Goal: Transaction & Acquisition: Purchase product/service

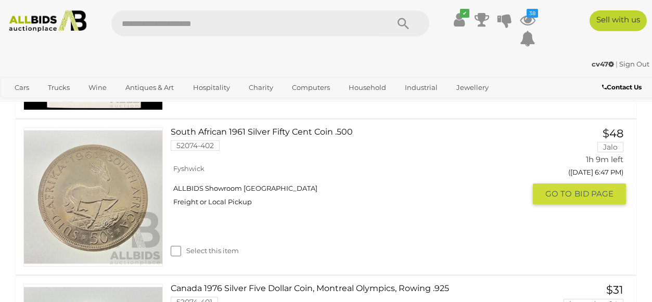
scroll to position [820, 0]
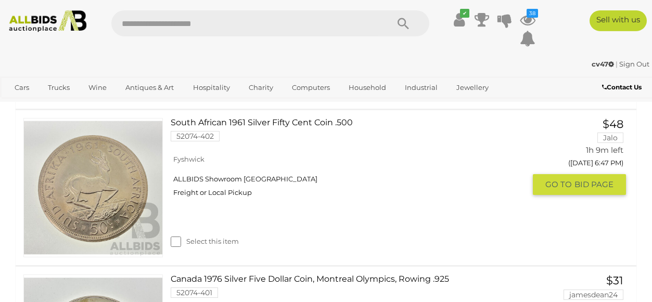
click at [252, 122] on link "South African 1961 Silver Fifty Cent Coin .500 52074-402" at bounding box center [352, 133] width 347 height 31
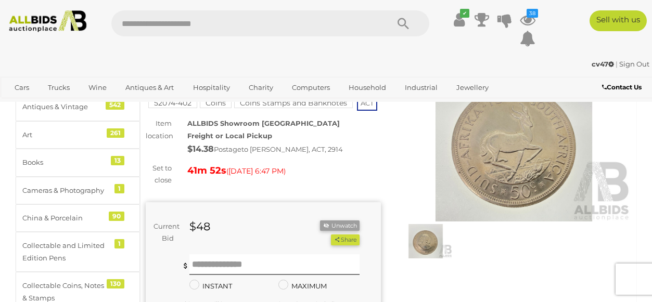
scroll to position [61, 0]
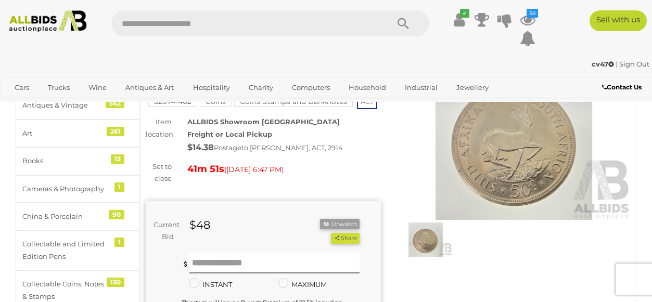
click at [428, 235] on img at bounding box center [426, 240] width 54 height 34
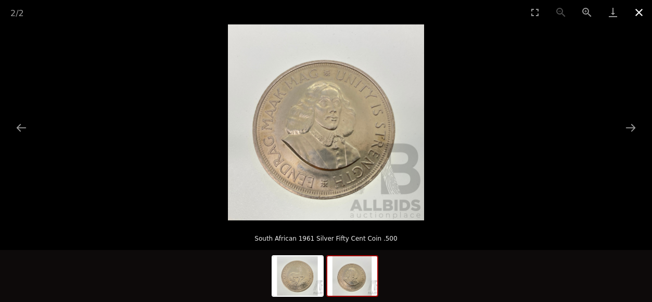
click at [638, 10] on button "Close gallery" at bounding box center [639, 12] width 26 height 24
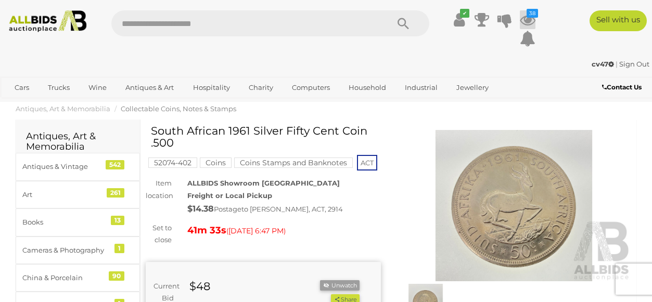
click at [530, 14] on icon "38" at bounding box center [532, 13] width 11 height 9
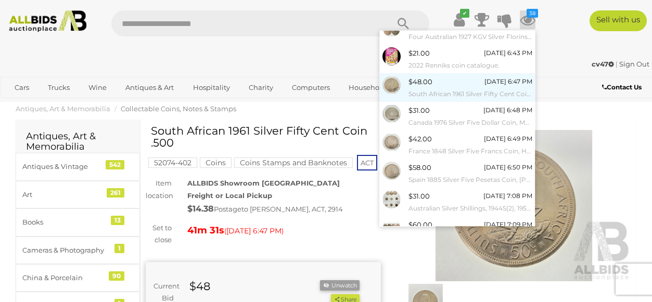
scroll to position [136, 0]
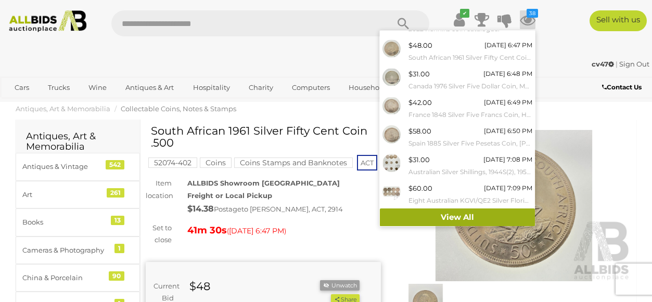
click at [449, 217] on link "View All" at bounding box center [457, 218] width 155 height 18
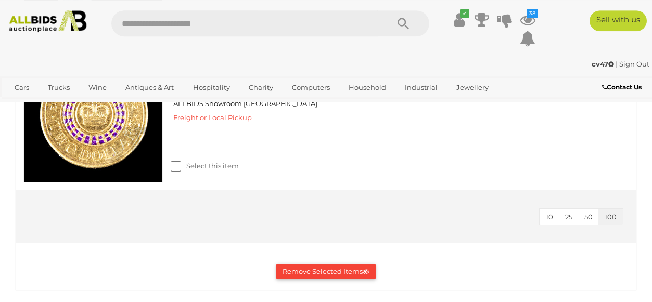
scroll to position [7095, 0]
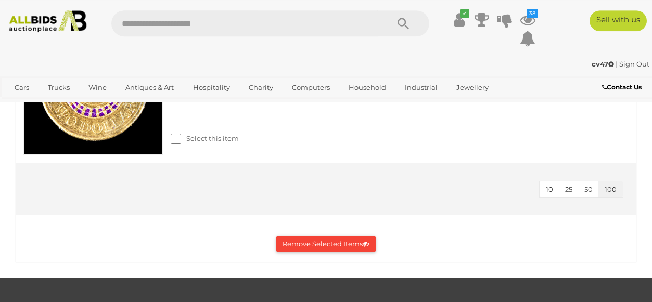
click at [306, 236] on button "Remove Selected Items" at bounding box center [325, 244] width 99 height 16
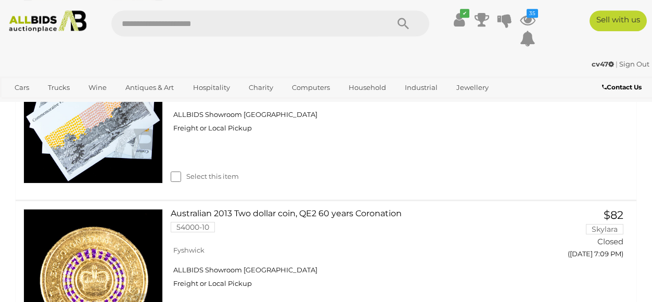
scroll to position [6933, 0]
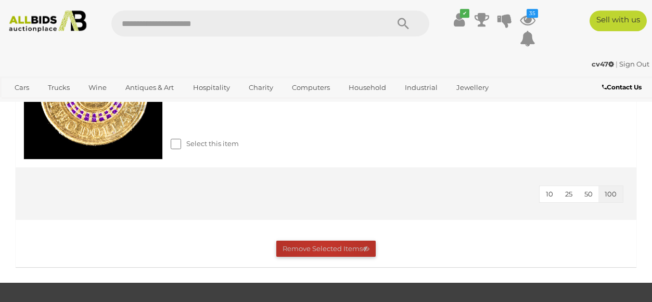
click at [325, 241] on button "Remove Selected Items" at bounding box center [325, 249] width 99 height 16
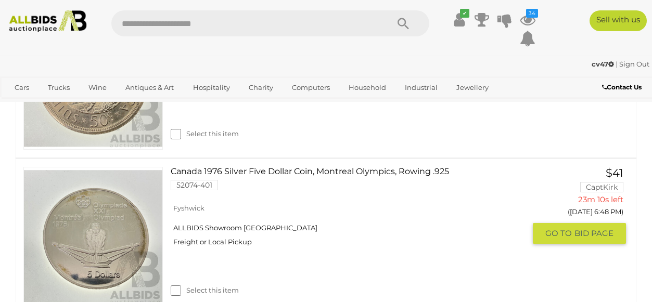
scroll to position [966, 0]
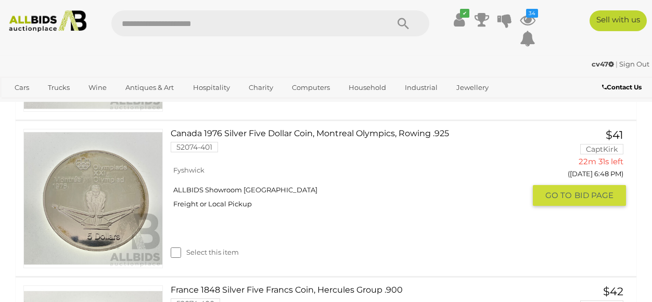
click at [613, 141] on link "$41 CaptKirk 22m 31s left (Today 6:48 PM) GO TO BID PAGE" at bounding box center [583, 168] width 85 height 78
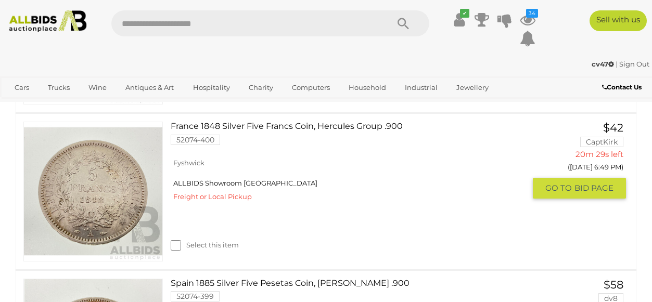
scroll to position [1130, 0]
click at [272, 129] on link "France 1848 Silver Five Francs Coin, Hercules Group .900 52074-400" at bounding box center [352, 136] width 347 height 31
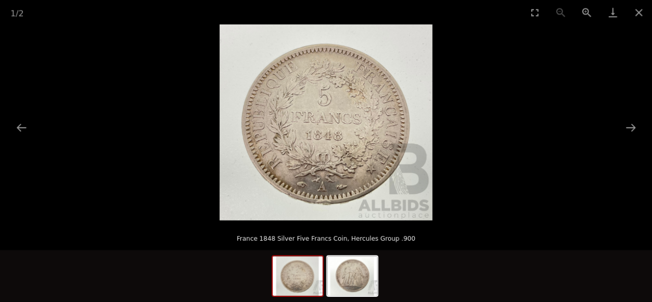
scroll to position [40, 0]
click at [629, 132] on button "Next slide" at bounding box center [631, 128] width 22 height 20
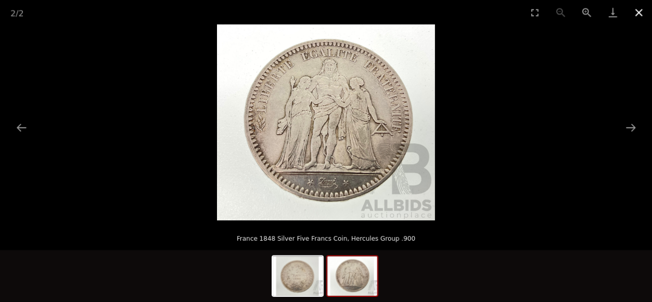
click at [641, 11] on button "Close gallery" at bounding box center [639, 12] width 26 height 24
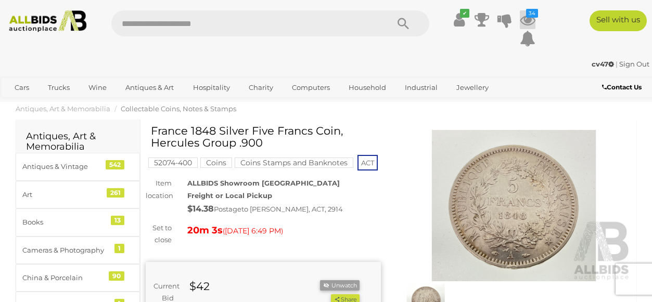
click at [527, 21] on icon at bounding box center [528, 19] width 16 height 19
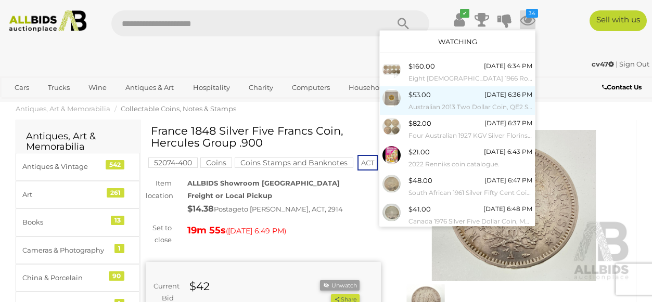
scroll to position [136, 0]
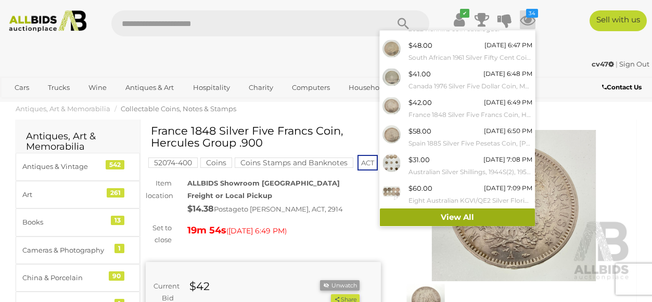
click at [449, 217] on link "View All" at bounding box center [457, 218] width 155 height 18
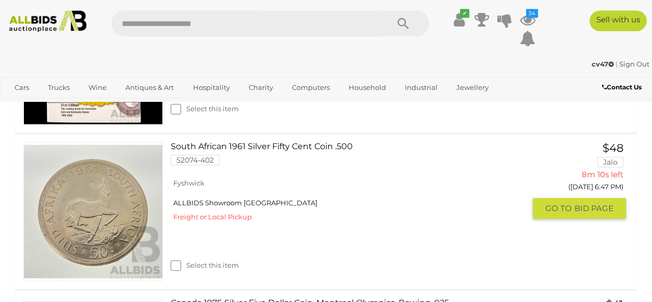
scroll to position [323, 0]
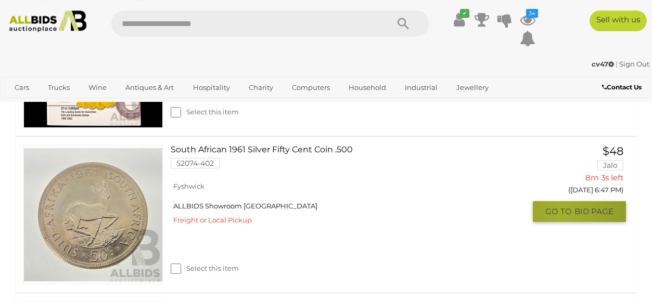
click at [562, 213] on span "GO TO" at bounding box center [559, 212] width 29 height 10
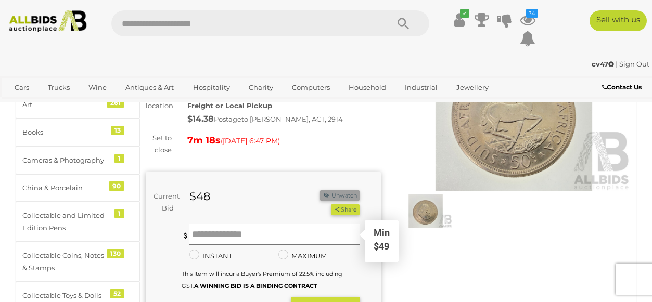
scroll to position [111, 0]
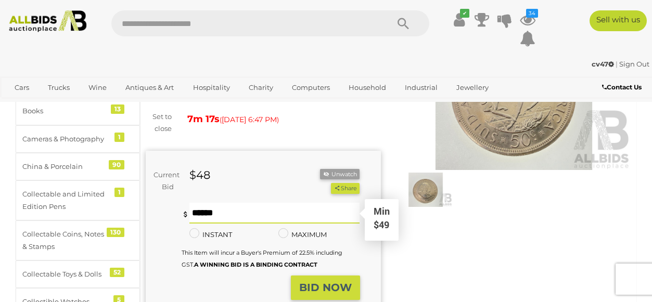
click at [272, 214] on input "text" at bounding box center [274, 213] width 171 height 21
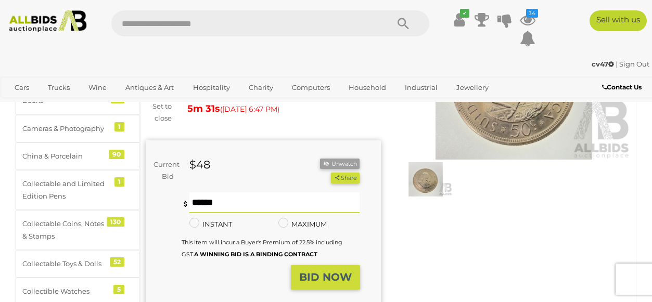
scroll to position [125, 0]
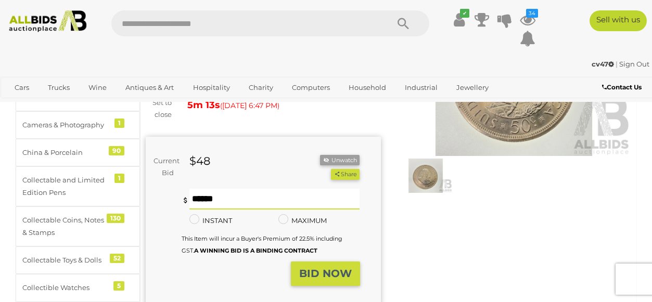
type input "**"
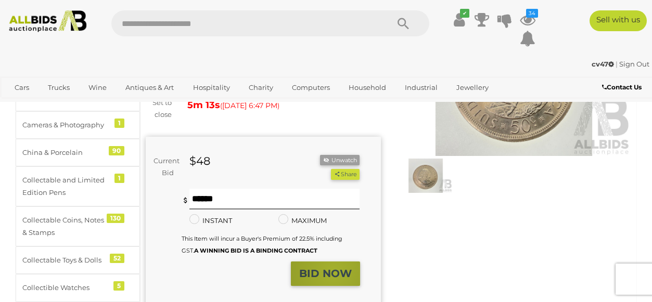
click at [334, 270] on strong "BID NOW" at bounding box center [325, 274] width 53 height 12
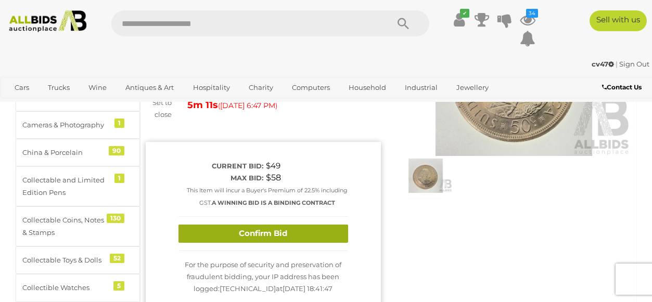
click at [290, 230] on button "Confirm Bid" at bounding box center [264, 234] width 170 height 18
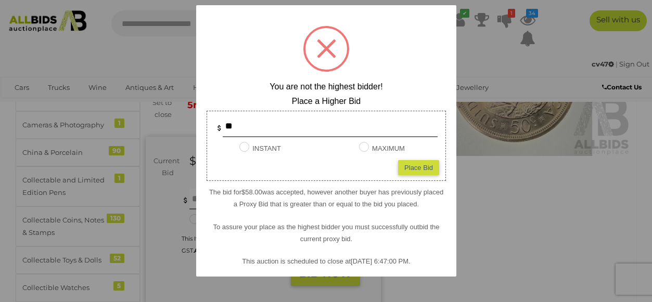
click at [491, 209] on div at bounding box center [326, 151] width 652 height 302
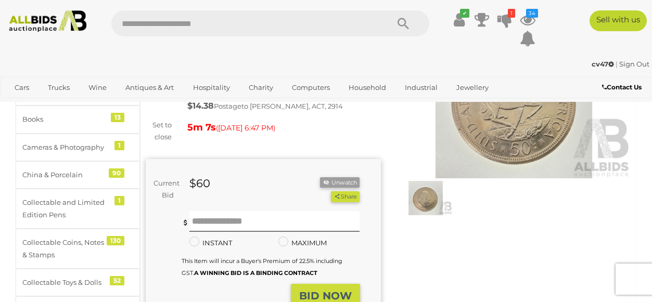
scroll to position [109, 0]
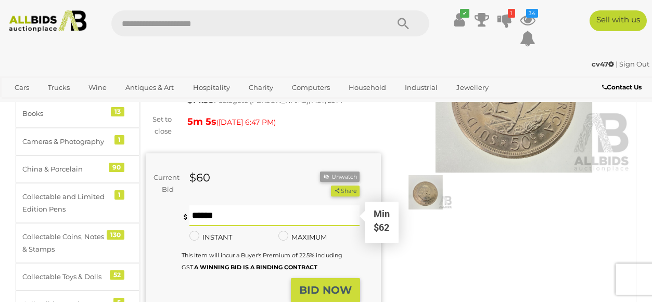
click at [221, 219] on input "text" at bounding box center [274, 216] width 171 height 21
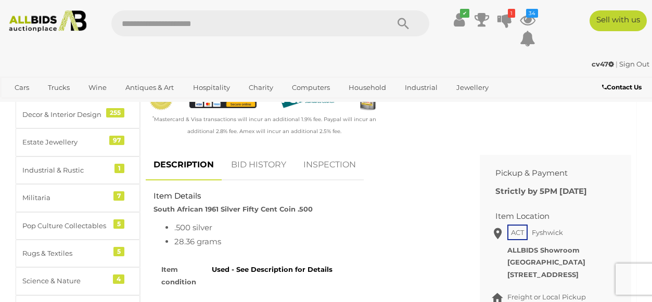
scroll to position [384, 0]
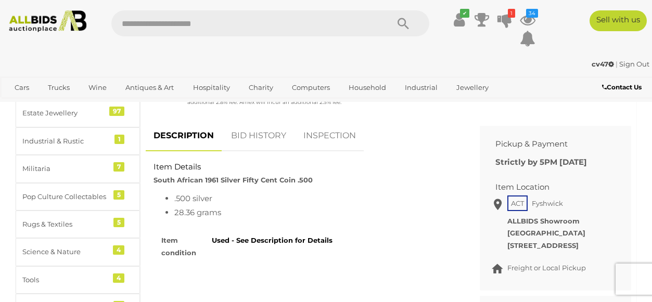
click at [250, 134] on link "BID HISTORY" at bounding box center [258, 136] width 71 height 31
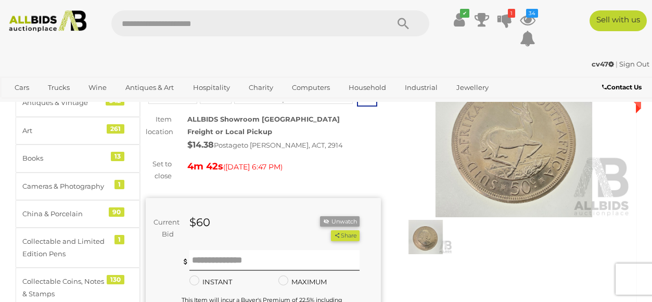
scroll to position [66, 0]
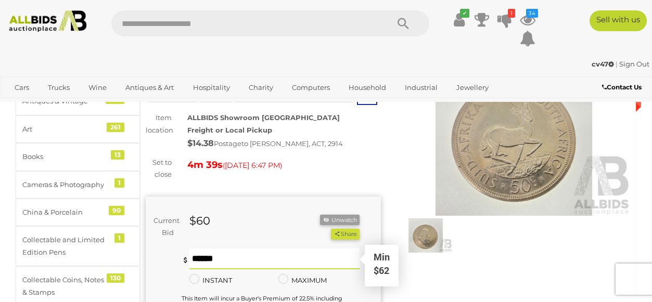
click at [240, 260] on input "text" at bounding box center [274, 259] width 171 height 21
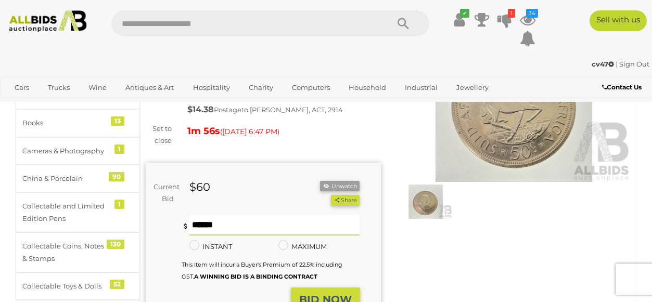
scroll to position [0, 0]
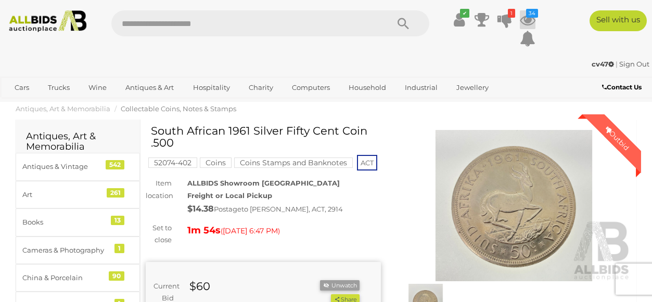
click at [530, 16] on icon "34" at bounding box center [532, 13] width 12 height 9
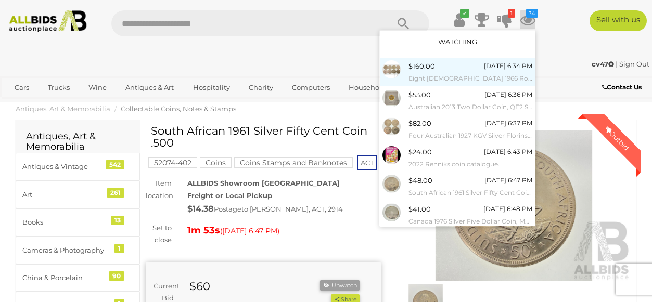
scroll to position [136, 0]
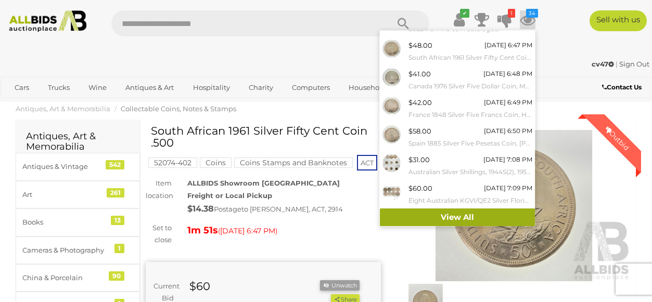
click at [440, 212] on link "View All" at bounding box center [457, 218] width 155 height 18
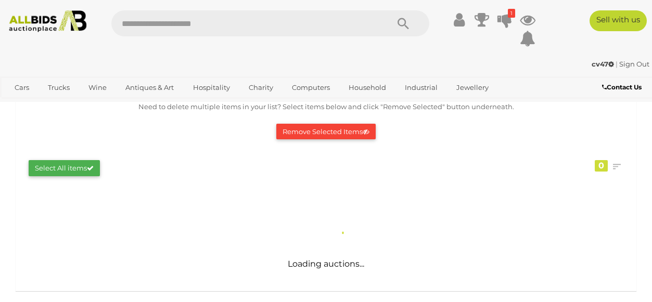
scroll to position [109, 0]
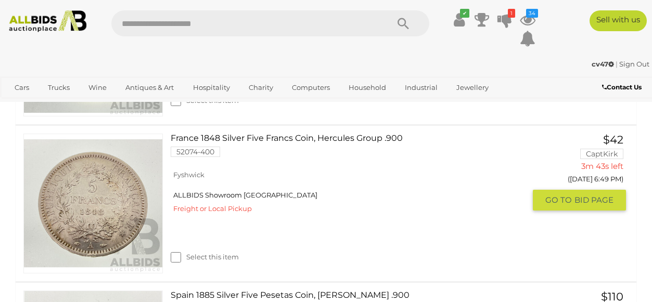
scroll to position [504, 0]
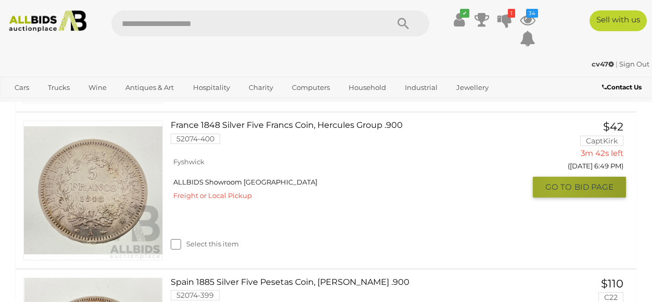
click at [558, 186] on span "GO TO" at bounding box center [559, 187] width 29 height 10
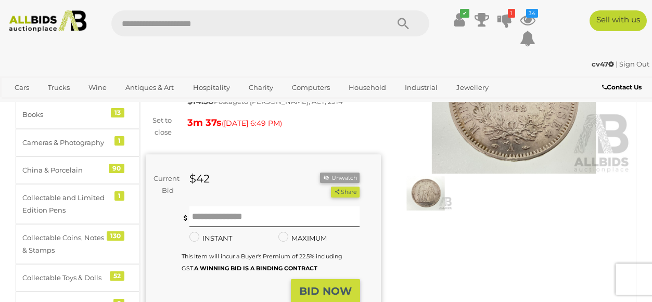
scroll to position [112, 0]
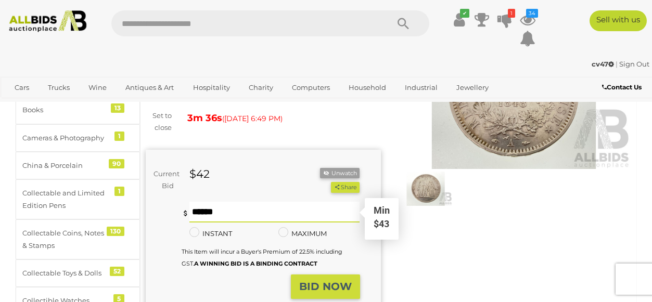
click at [239, 215] on input "text" at bounding box center [274, 212] width 171 height 21
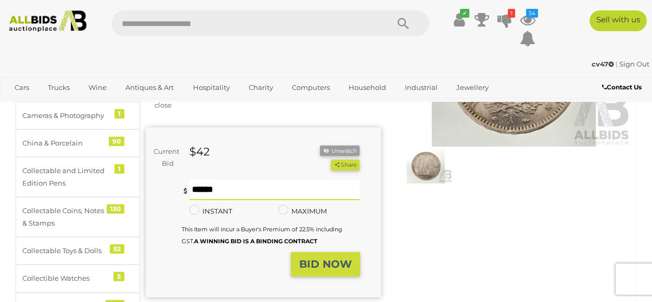
scroll to position [149, 0]
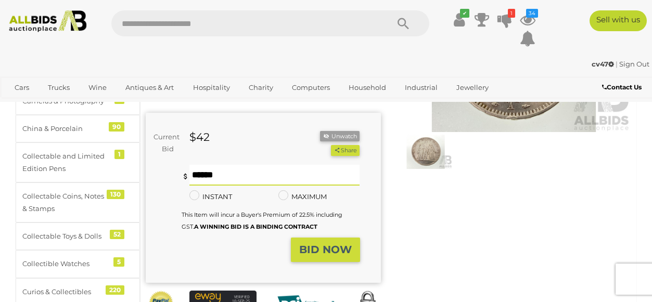
type input "**"
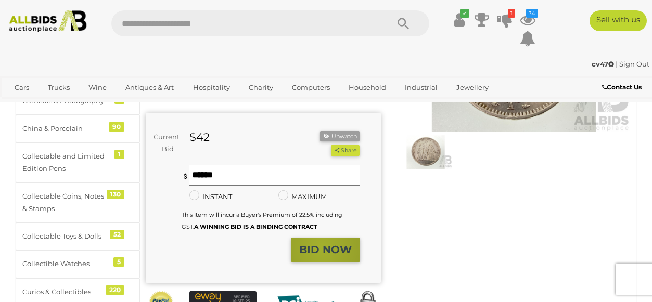
click at [322, 247] on strong "BID NOW" at bounding box center [325, 250] width 53 height 12
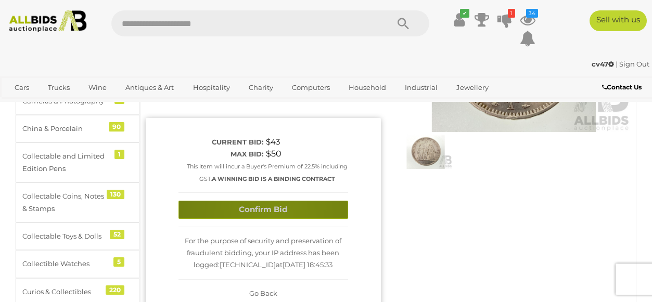
click at [273, 213] on button "Confirm Bid" at bounding box center [264, 210] width 170 height 18
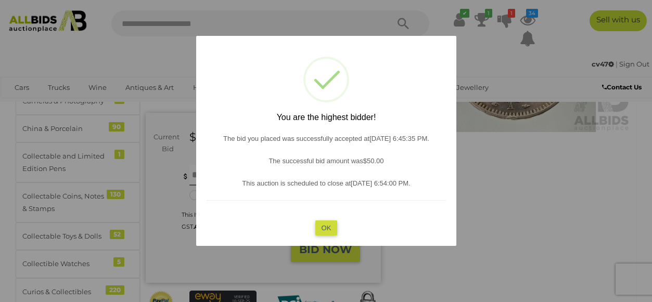
click at [326, 231] on button "OK" at bounding box center [326, 227] width 22 height 15
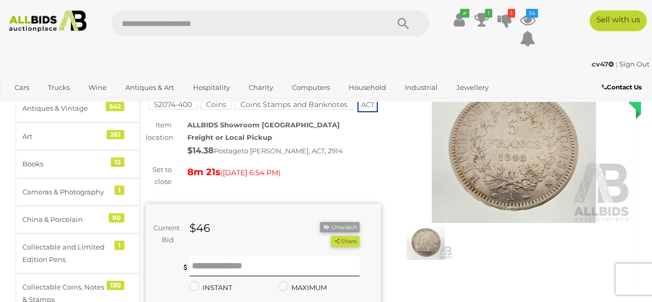
scroll to position [0, 0]
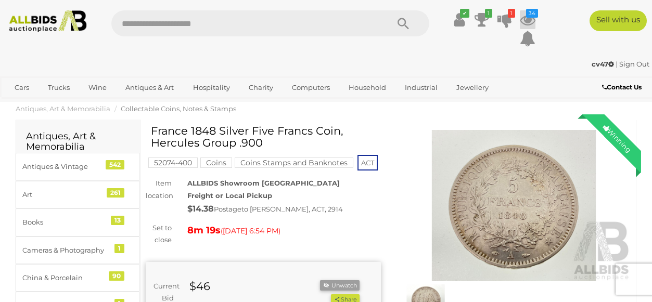
click at [528, 16] on icon "34" at bounding box center [532, 13] width 12 height 9
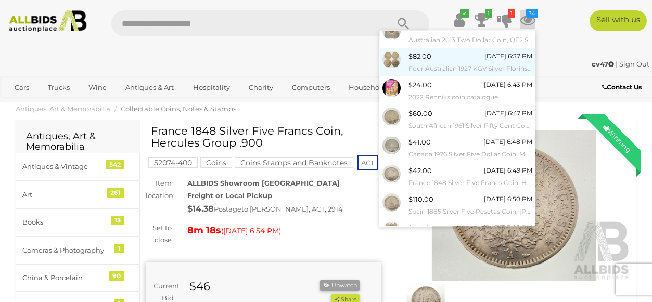
scroll to position [136, 0]
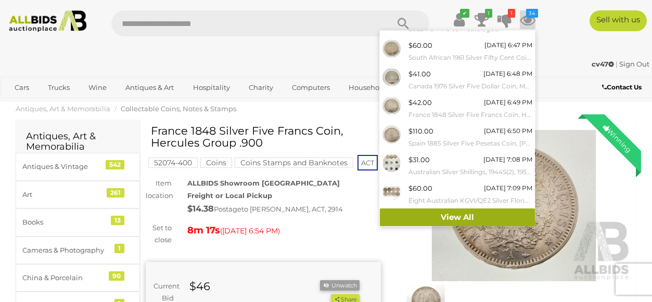
click at [433, 209] on link "View All" at bounding box center [457, 218] width 155 height 18
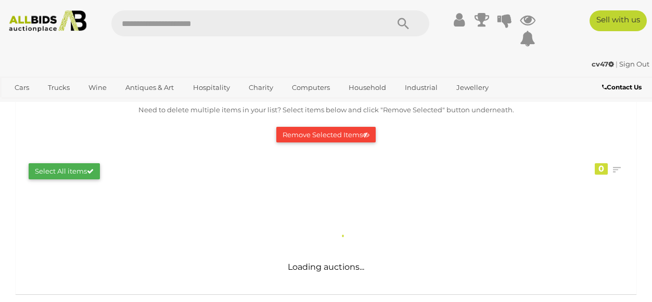
scroll to position [108, 0]
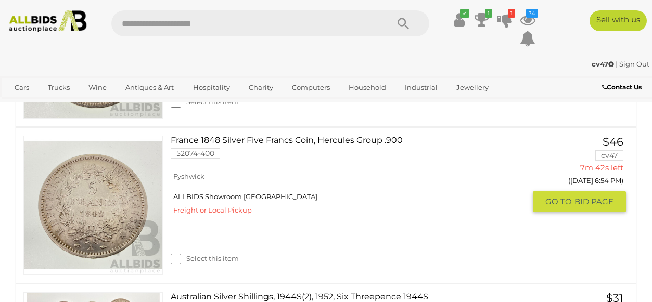
scroll to position [643, 0]
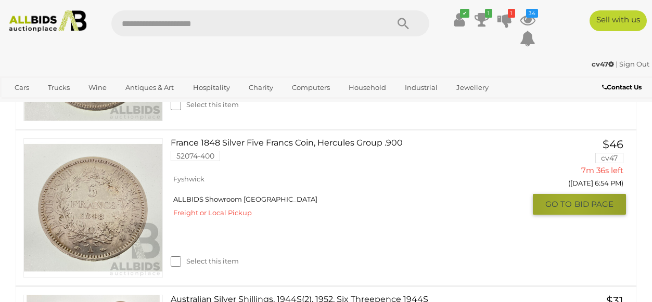
click at [571, 206] on span "GO TO" at bounding box center [559, 204] width 29 height 10
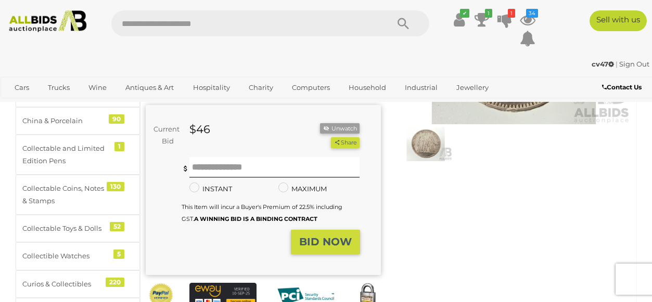
scroll to position [160, 0]
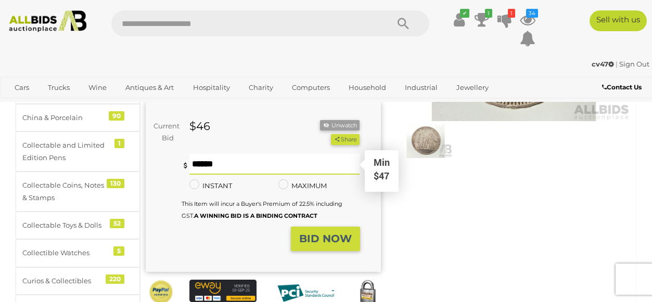
click at [243, 171] on input "text" at bounding box center [274, 164] width 171 height 21
type input "**"
click at [331, 238] on strong "BID NOW" at bounding box center [325, 239] width 53 height 12
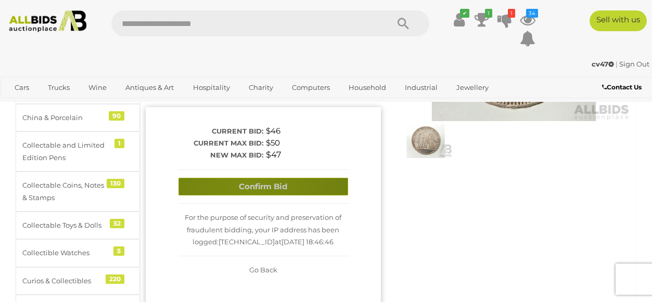
click at [248, 186] on button "Confirm Bid" at bounding box center [264, 187] width 170 height 18
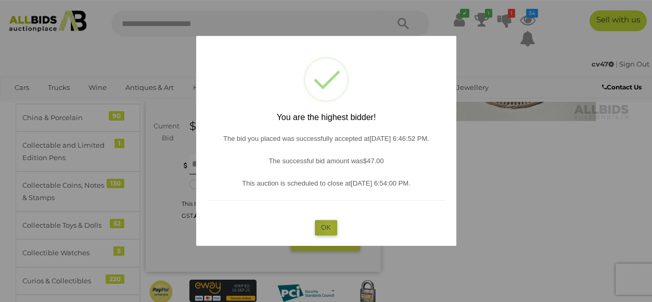
click at [328, 228] on button "OK" at bounding box center [326, 227] width 22 height 15
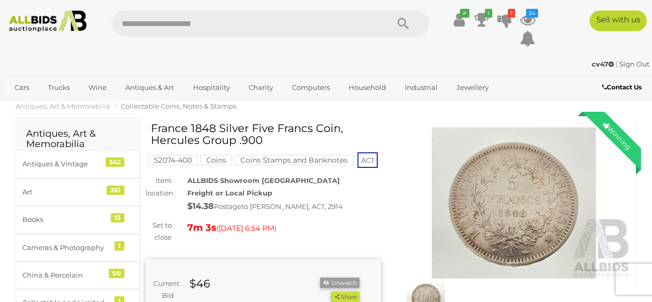
scroll to position [0, 0]
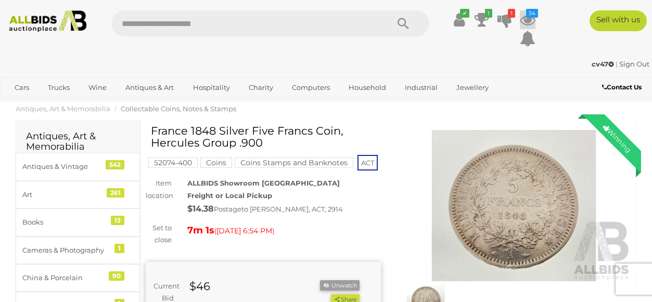
click at [529, 17] on icon "34" at bounding box center [532, 13] width 12 height 9
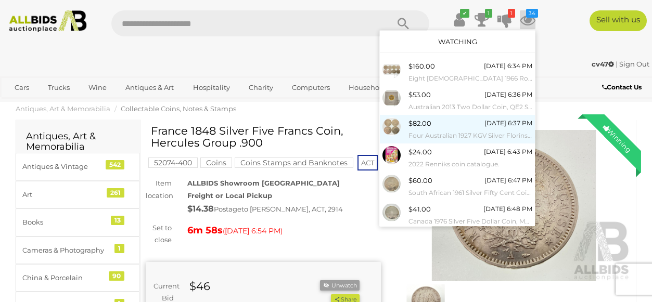
scroll to position [136, 0]
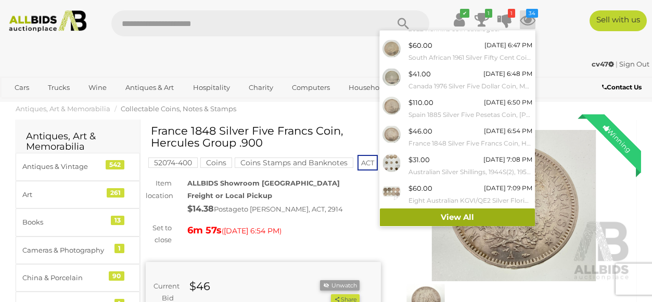
click at [440, 210] on link "View All" at bounding box center [457, 218] width 155 height 18
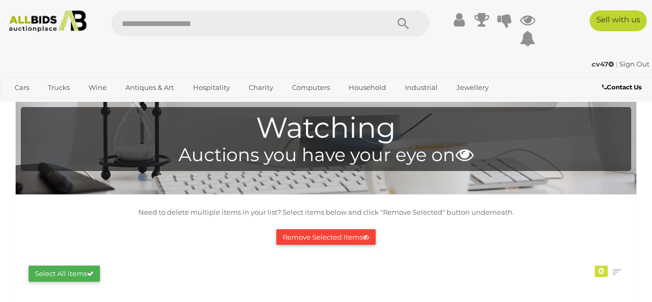
scroll to position [139, 0]
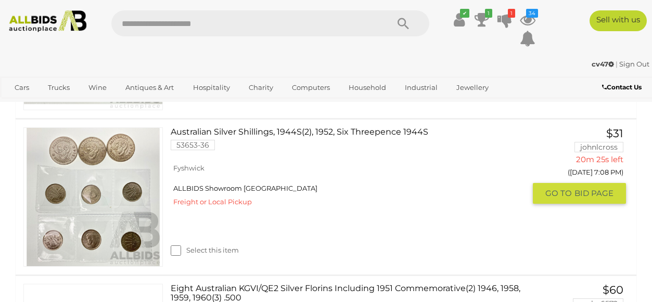
scroll to position [642, 0]
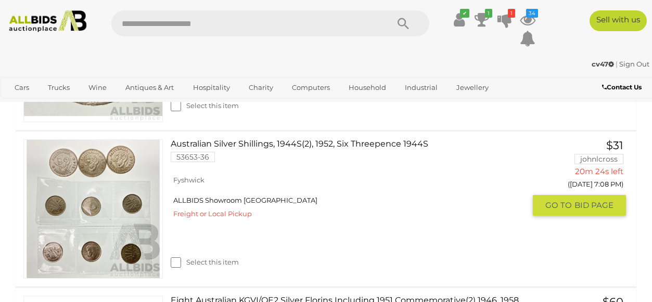
click at [304, 142] on link "Australian Silver Shillings, 1944S(2), 1952, Six Threepence 1944S 53653-36" at bounding box center [352, 154] width 347 height 31
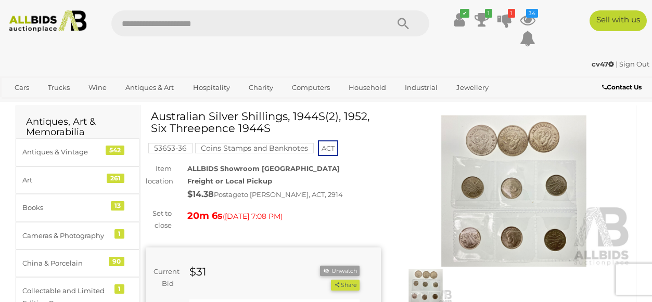
scroll to position [12, 0]
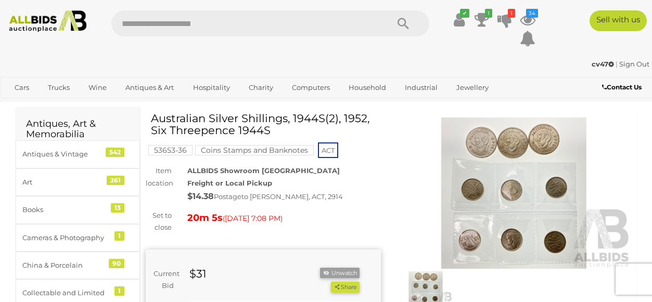
click at [521, 155] on img at bounding box center [514, 193] width 235 height 151
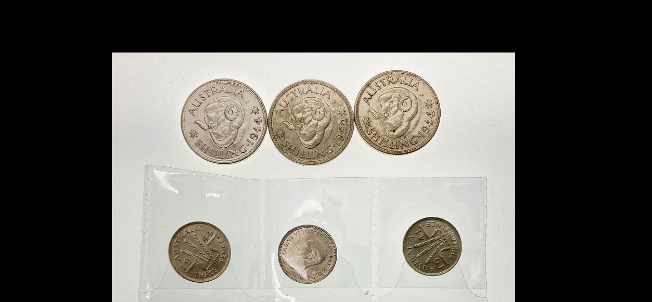
click at [276, 17] on div "1 / 2" at bounding box center [326, 12] width 652 height 24
click at [220, 52] on picture at bounding box center [326, 122] width 652 height 196
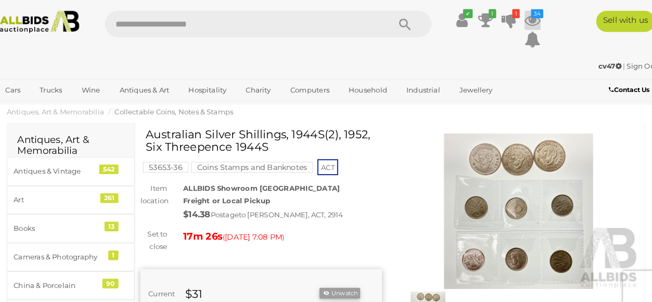
click at [528, 16] on icon "34" at bounding box center [532, 13] width 12 height 9
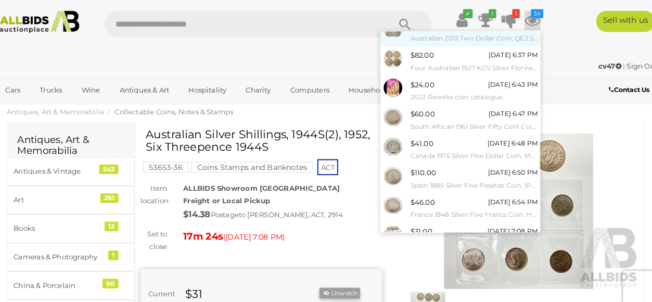
scroll to position [136, 0]
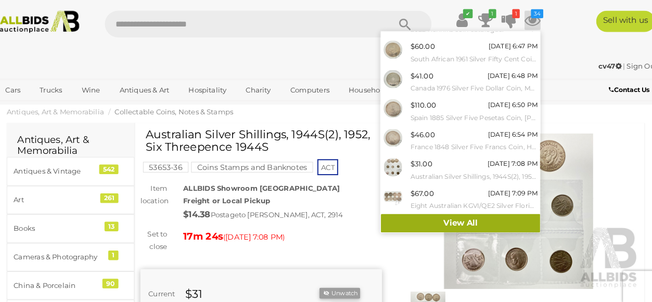
click at [435, 210] on link "View All" at bounding box center [457, 218] width 155 height 18
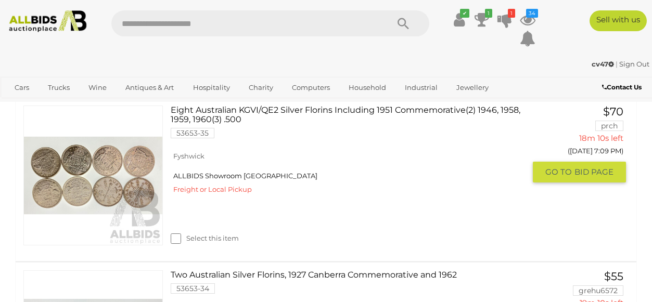
scroll to position [520, 0]
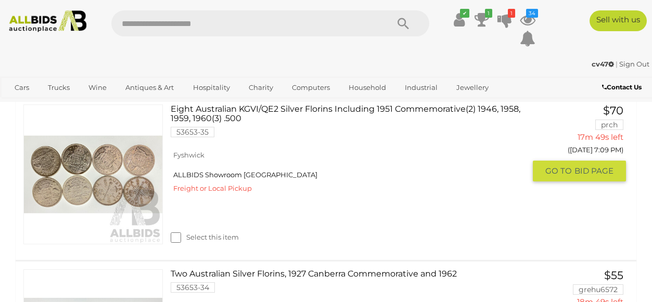
click at [562, 174] on span "GO TO" at bounding box center [559, 171] width 29 height 10
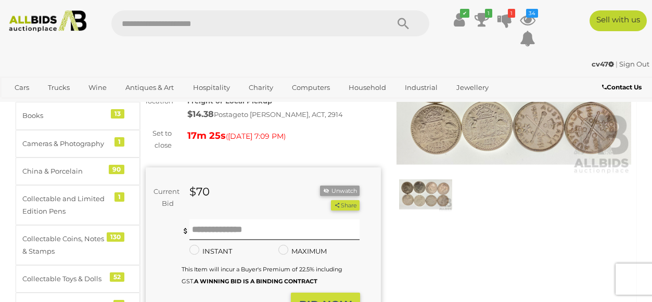
scroll to position [108, 0]
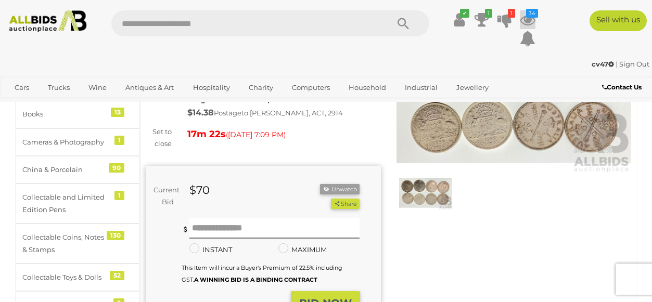
click at [534, 12] on icon "34" at bounding box center [532, 13] width 12 height 9
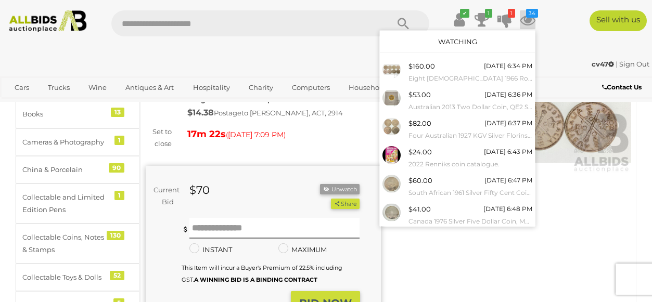
click at [534, 12] on icon "34" at bounding box center [532, 13] width 12 height 9
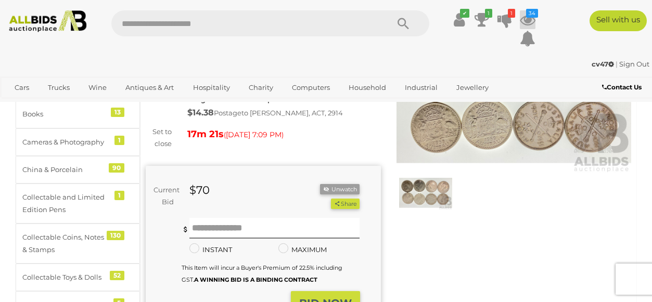
click at [534, 12] on icon "34" at bounding box center [532, 13] width 12 height 9
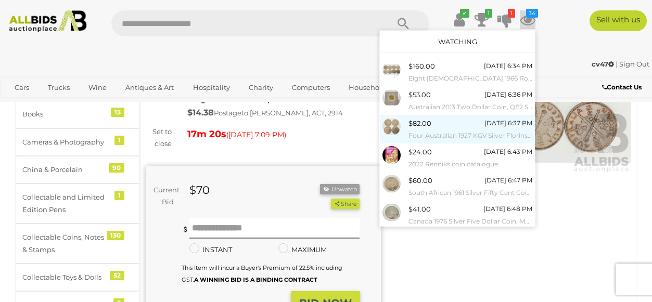
scroll to position [136, 0]
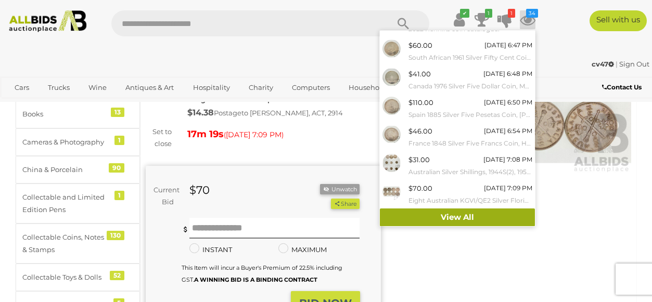
click at [440, 211] on link "View All" at bounding box center [457, 218] width 155 height 18
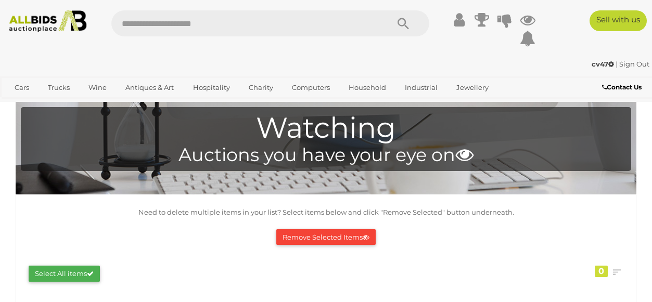
scroll to position [108, 0]
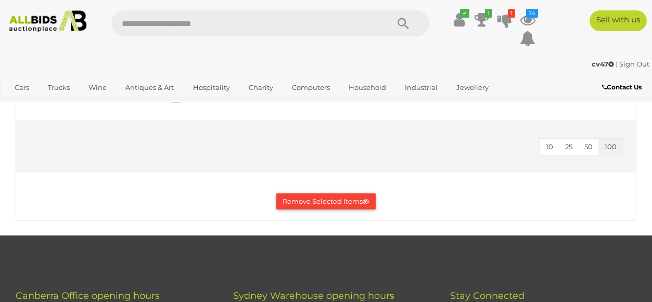
scroll to position [6456, 0]
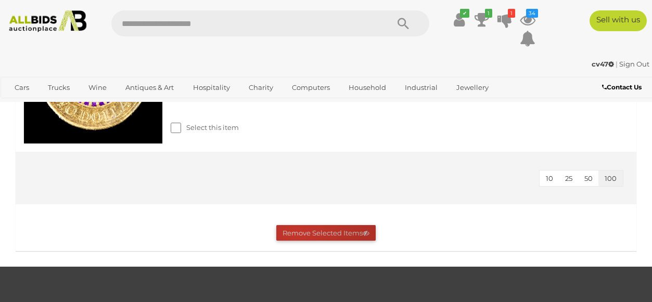
click at [296, 235] on button "Remove Selected Items" at bounding box center [325, 233] width 99 height 16
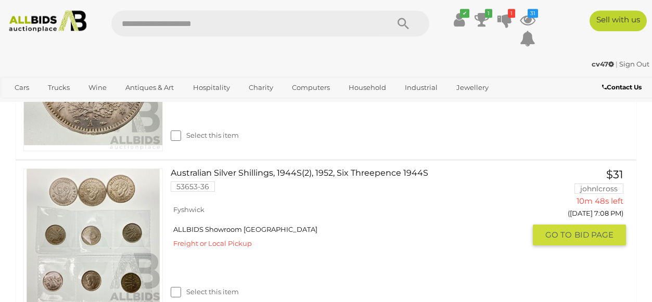
scroll to position [295, 0]
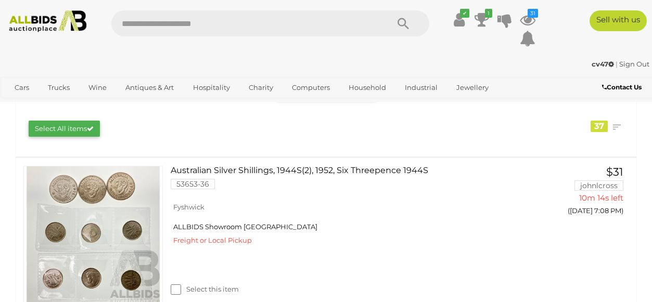
scroll to position [198, 0]
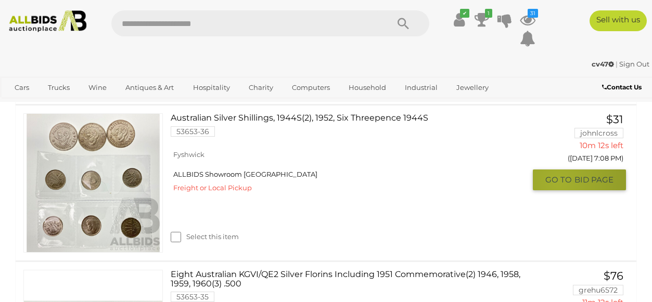
click at [558, 182] on span "GO TO" at bounding box center [559, 180] width 29 height 10
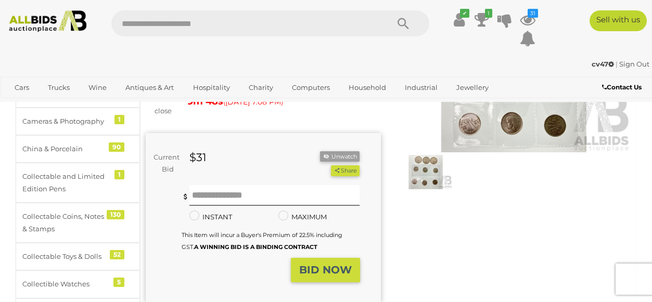
scroll to position [131, 0]
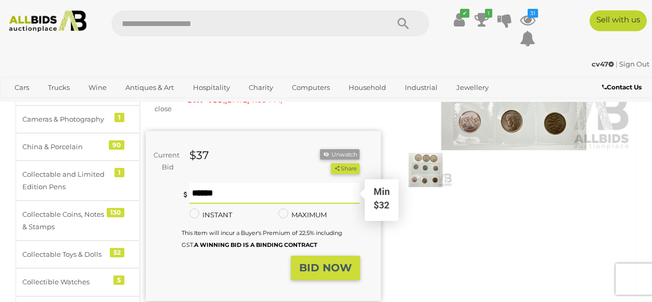
click at [248, 189] on input "text" at bounding box center [274, 193] width 171 height 21
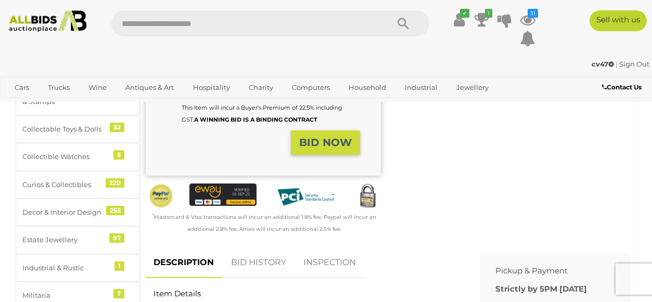
scroll to position [371, 0]
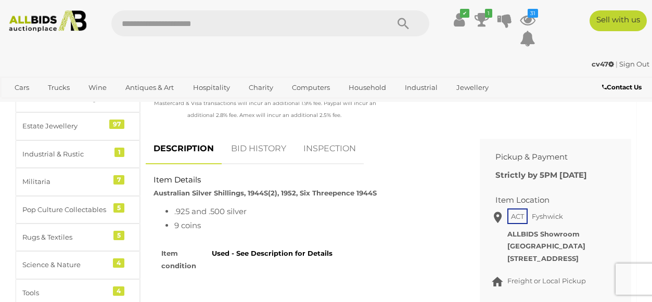
click at [261, 154] on link "BID HISTORY" at bounding box center [258, 149] width 71 height 31
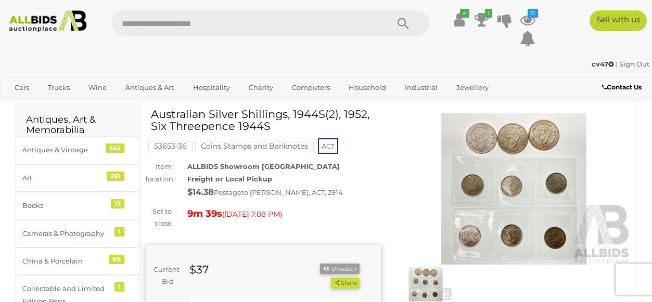
scroll to position [0, 0]
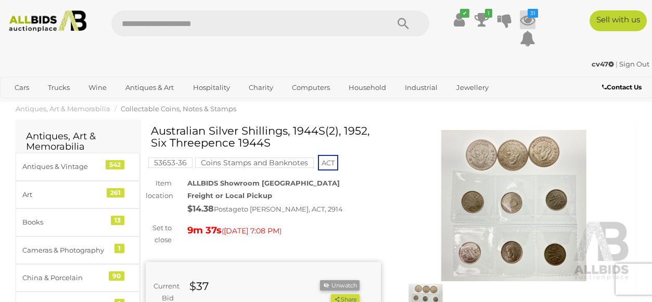
click at [531, 12] on icon "31" at bounding box center [533, 13] width 10 height 9
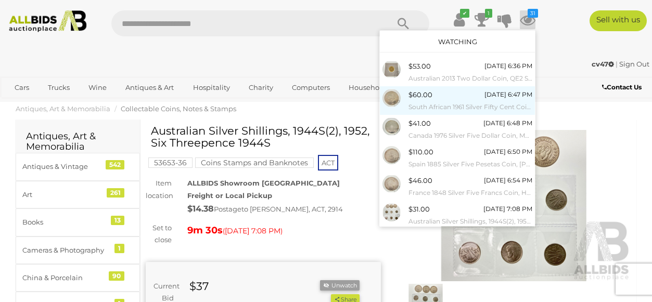
scroll to position [136, 0]
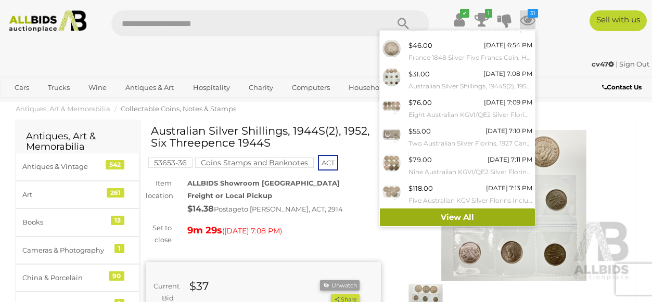
click at [455, 214] on link "View All" at bounding box center [457, 218] width 155 height 18
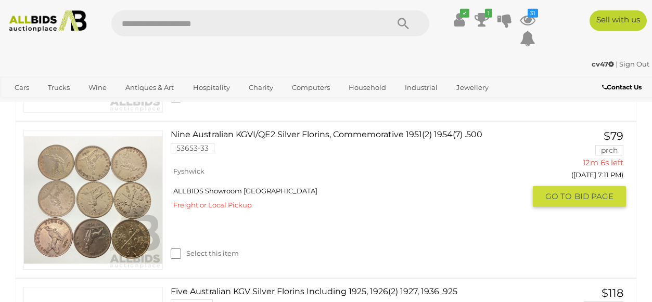
scroll to position [659, 0]
click at [555, 201] on span "GO TO" at bounding box center [559, 197] width 29 height 10
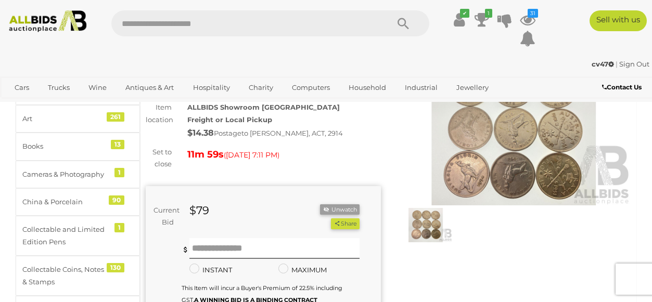
scroll to position [78, 0]
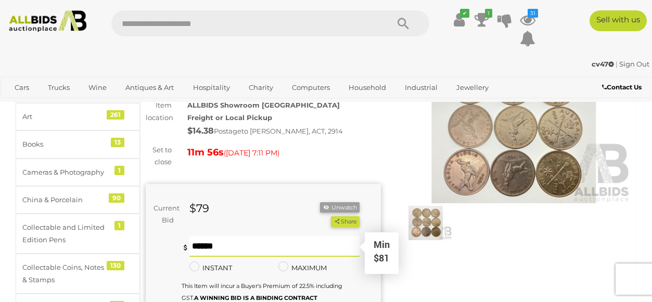
click at [270, 248] on input "text" at bounding box center [274, 246] width 171 height 21
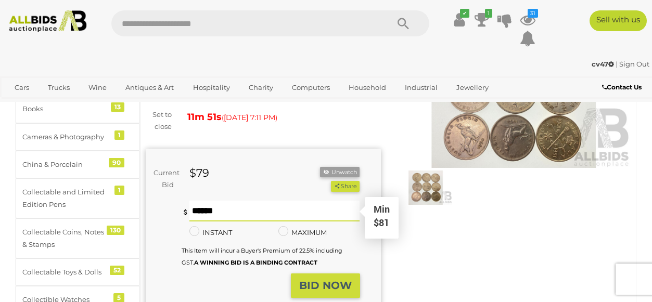
scroll to position [118, 0]
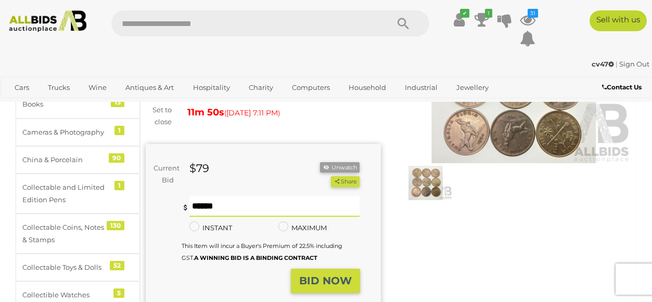
type input "**"
click at [426, 244] on div "Winning Outbid Warranty Charity" at bounding box center [388, 197] width 501 height 380
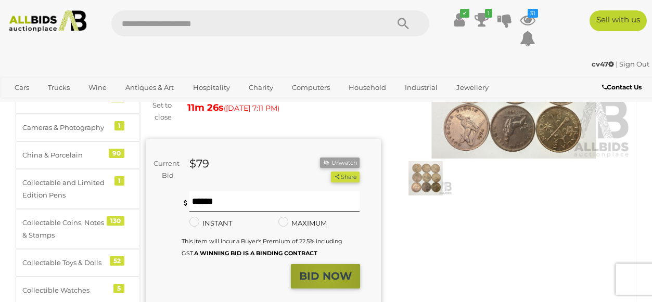
click at [325, 278] on strong "BID NOW" at bounding box center [325, 276] width 53 height 12
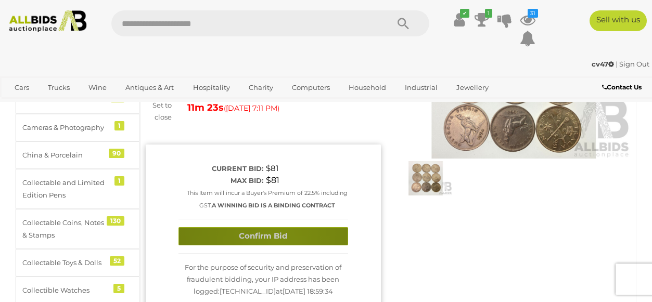
click at [276, 238] on button "Confirm Bid" at bounding box center [264, 236] width 170 height 18
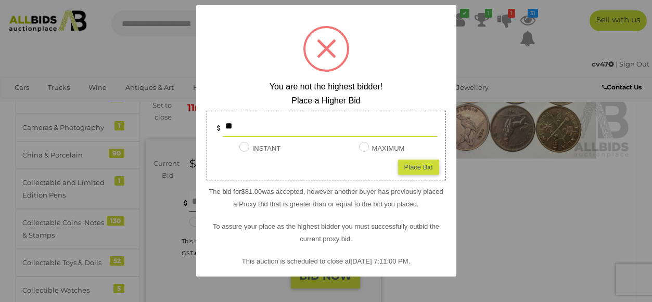
click at [484, 226] on div at bounding box center [326, 151] width 652 height 302
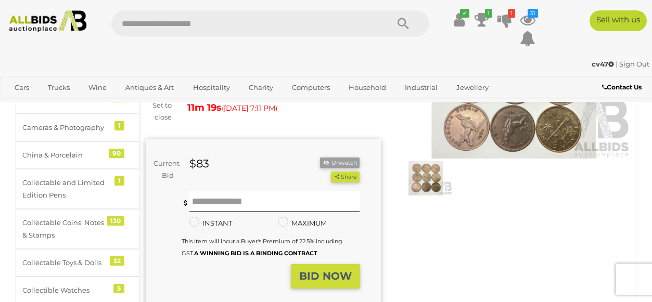
scroll to position [0, 0]
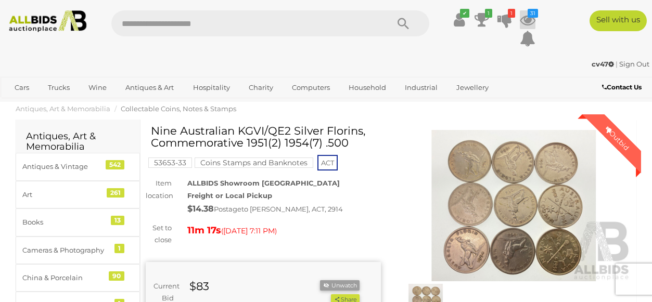
click at [528, 16] on icon at bounding box center [528, 19] width 16 height 19
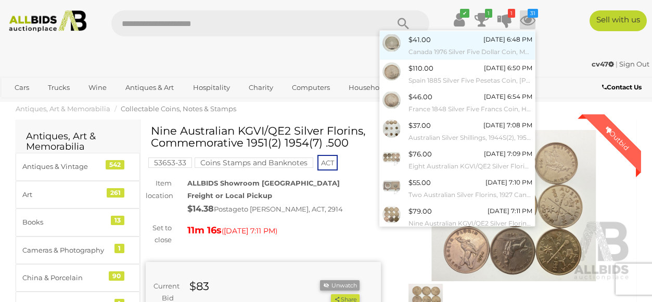
scroll to position [136, 0]
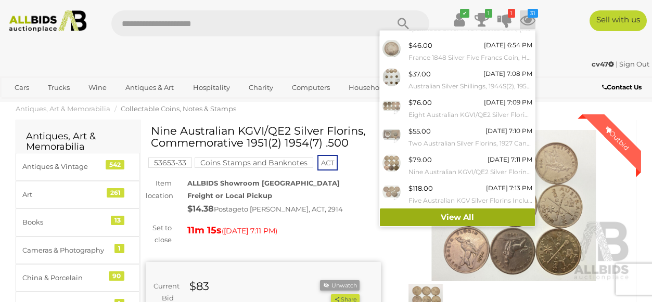
click at [443, 213] on link "View All" at bounding box center [457, 218] width 155 height 18
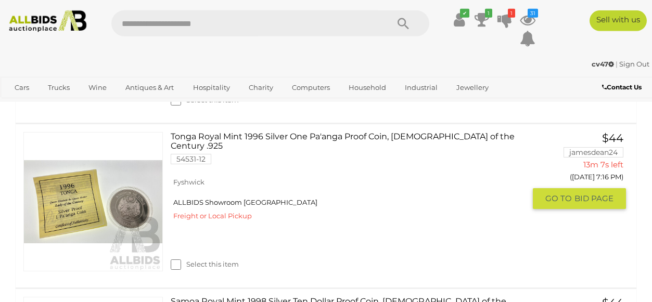
scroll to position [1131, 0]
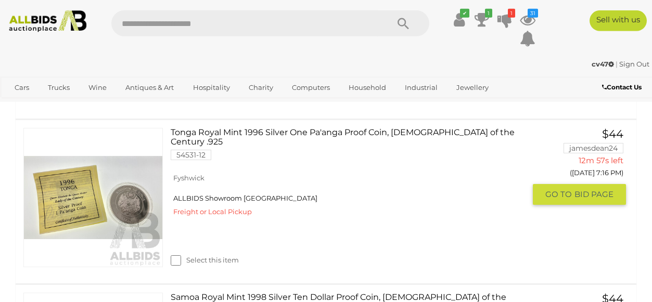
click at [328, 138] on link "Tonga Royal Mint 1996 Silver One Pa'anga Proof Coin, [DEMOGRAPHIC_DATA] of the …" at bounding box center [352, 148] width 347 height 40
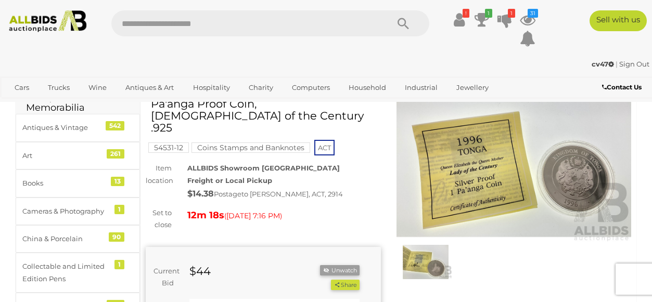
scroll to position [43, 0]
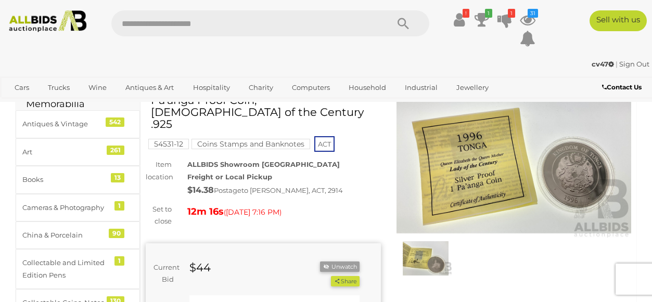
click at [426, 263] on img at bounding box center [426, 258] width 54 height 34
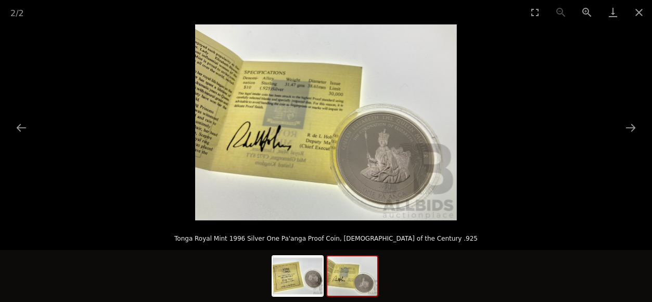
click at [544, 141] on picture at bounding box center [326, 122] width 652 height 196
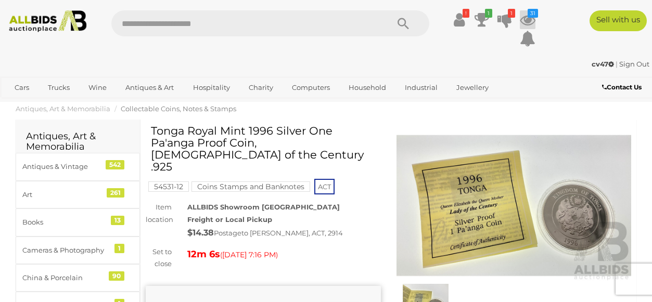
click at [527, 21] on icon at bounding box center [528, 19] width 16 height 19
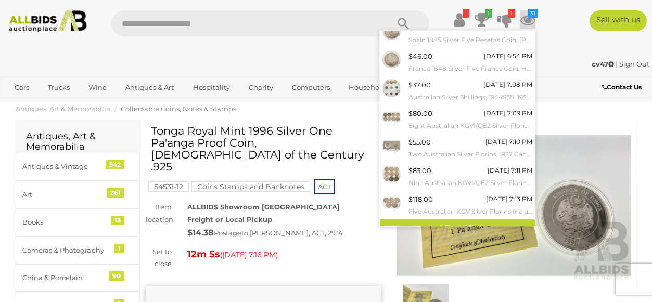
scroll to position [136, 0]
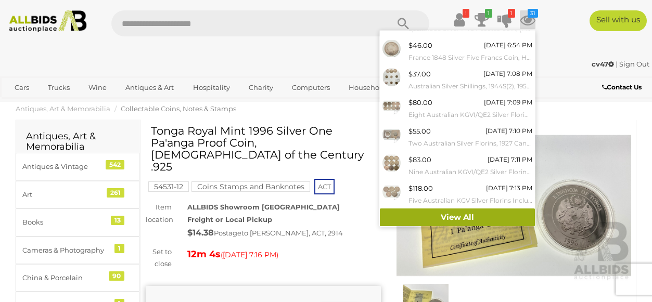
click at [467, 218] on link "View All" at bounding box center [457, 218] width 155 height 18
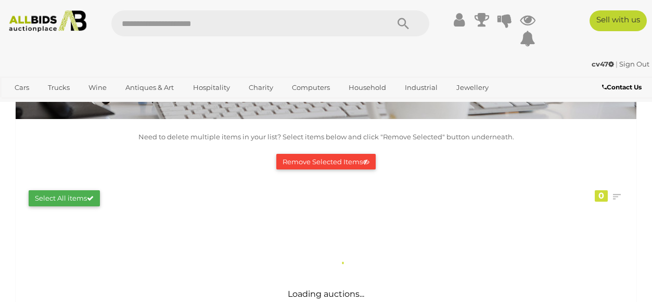
scroll to position [116, 0]
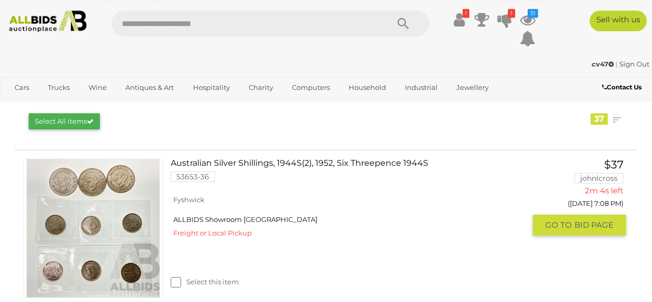
scroll to position [158, 0]
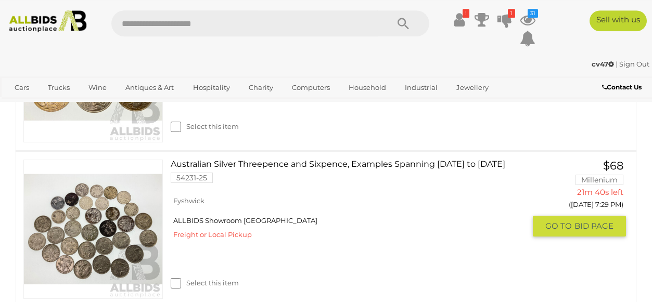
scroll to position [1589, 0]
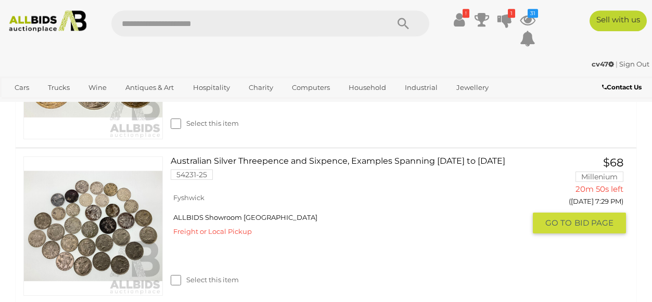
click at [381, 157] on link "Australian Silver Threepence and Sixpence, Examples Spanning [DATE] to [DATE] 5…" at bounding box center [352, 172] width 347 height 31
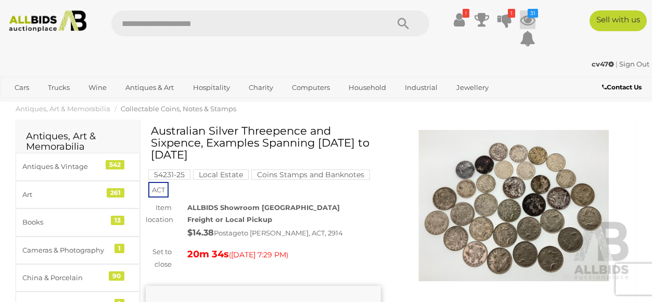
click at [529, 16] on icon "31" at bounding box center [533, 13] width 10 height 9
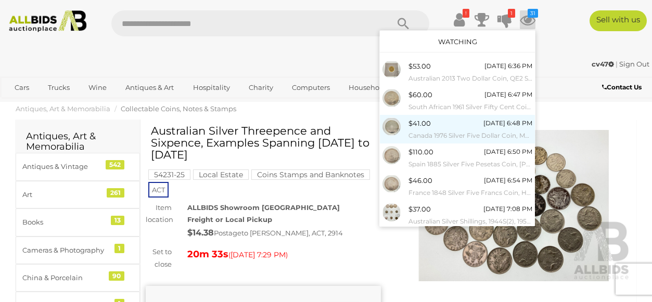
scroll to position [136, 0]
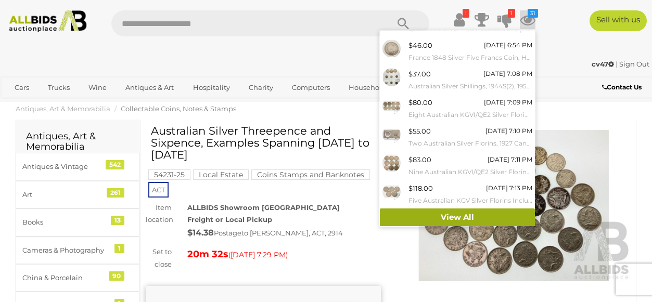
click at [430, 209] on link "View All" at bounding box center [457, 218] width 155 height 18
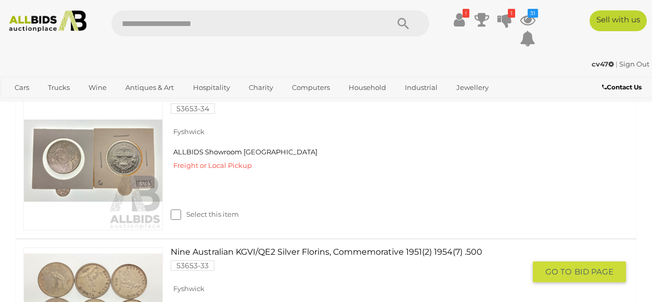
scroll to position [405, 0]
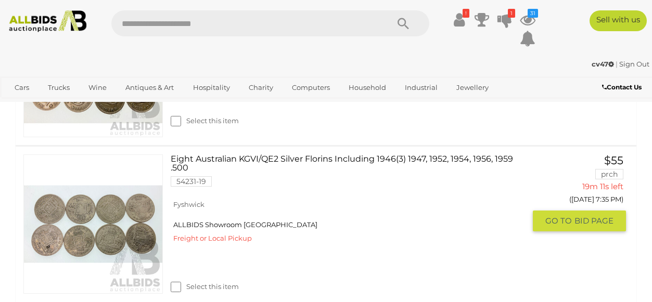
scroll to position [1442, 0]
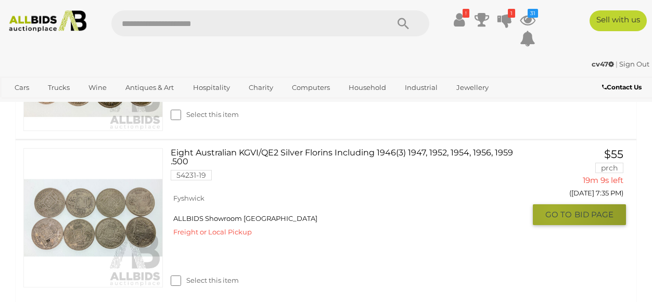
click at [553, 210] on span "GO TO" at bounding box center [559, 215] width 29 height 10
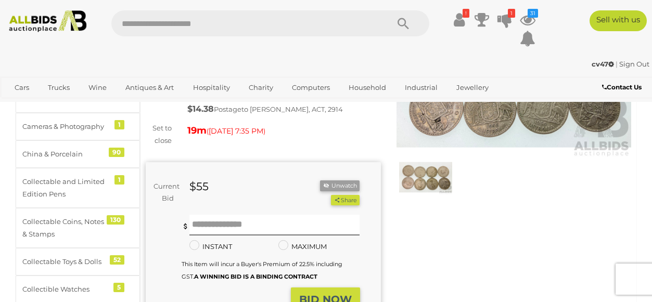
scroll to position [131, 0]
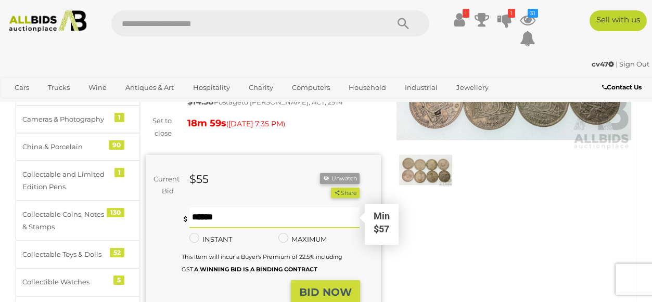
click at [237, 223] on input "text" at bounding box center [274, 218] width 171 height 21
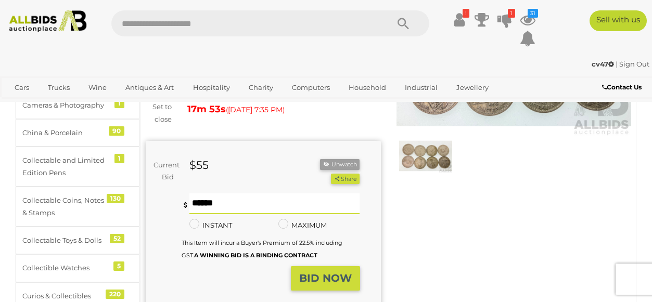
scroll to position [183, 0]
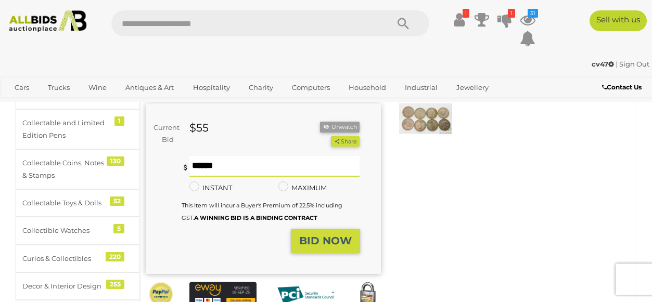
type input "**"
click at [337, 228] on div "You are not the highest bidder, please place a higher bid. ** ** Minimum bid is…" at bounding box center [271, 192] width 179 height 73
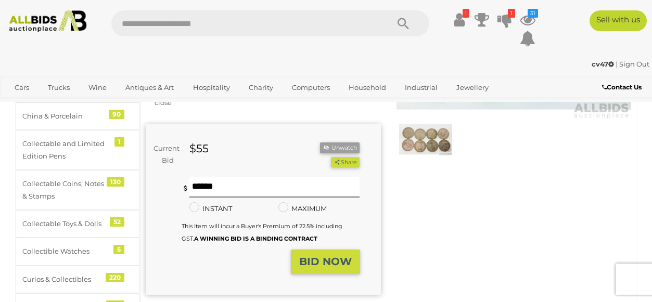
scroll to position [167, 0]
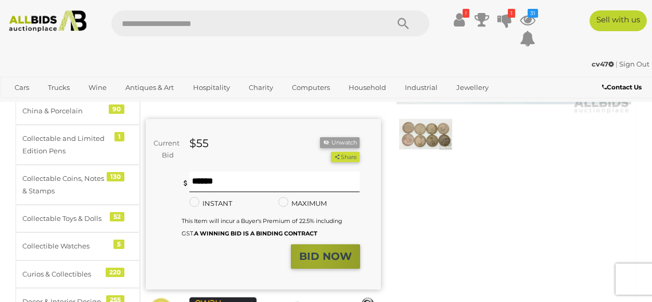
click at [314, 252] on strong "BID NOW" at bounding box center [325, 256] width 53 height 12
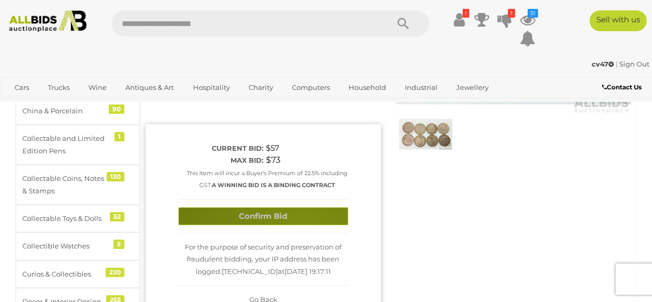
click at [303, 222] on button "Confirm Bid" at bounding box center [264, 217] width 170 height 18
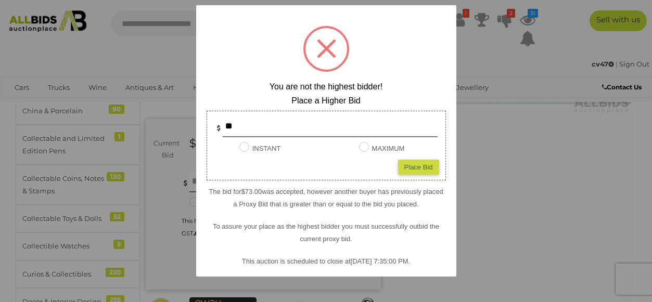
click at [512, 194] on div at bounding box center [326, 151] width 652 height 302
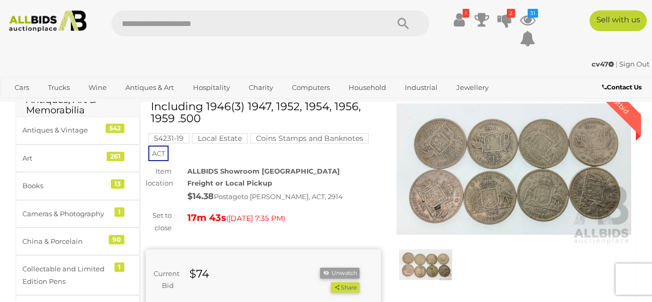
scroll to position [0, 0]
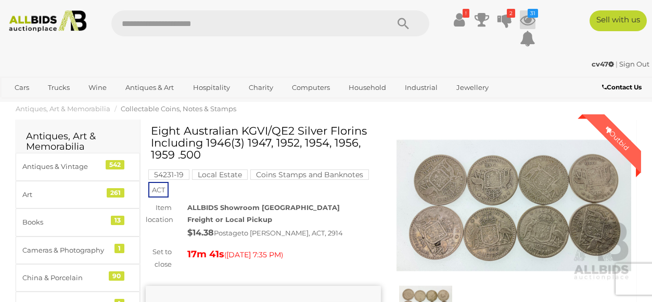
click at [536, 14] on icon "31" at bounding box center [533, 13] width 10 height 9
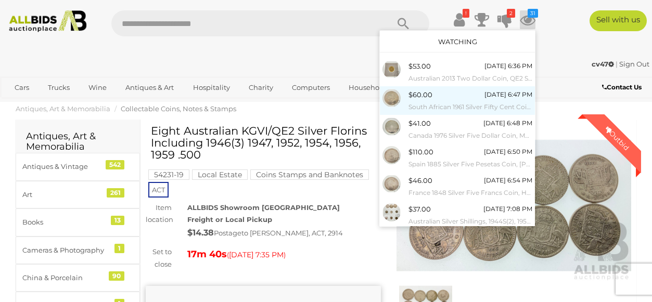
scroll to position [136, 0]
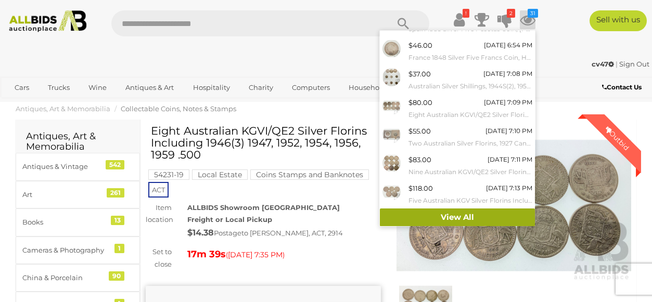
click at [411, 215] on link "View All" at bounding box center [457, 218] width 155 height 18
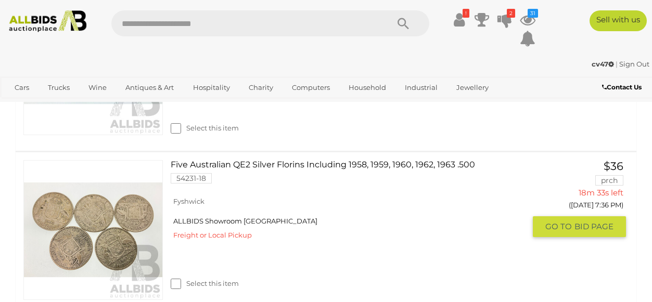
scroll to position [1269, 0]
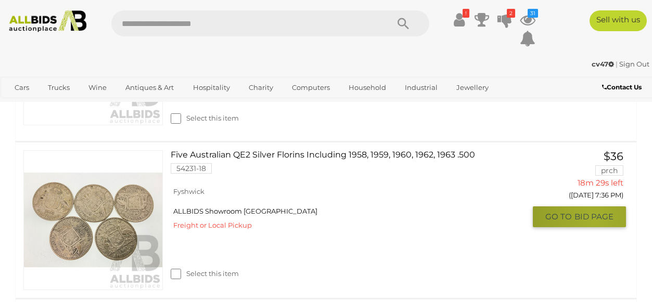
click at [595, 222] on span "BID PAGE" at bounding box center [594, 217] width 39 height 10
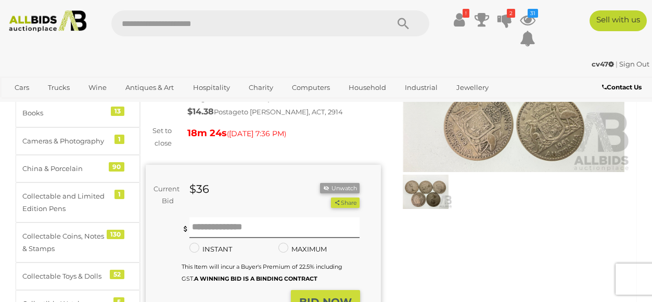
scroll to position [109, 0]
click at [271, 225] on input "text" at bounding box center [274, 228] width 171 height 21
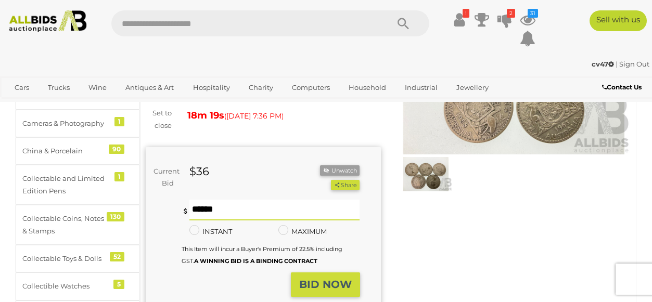
type input "**"
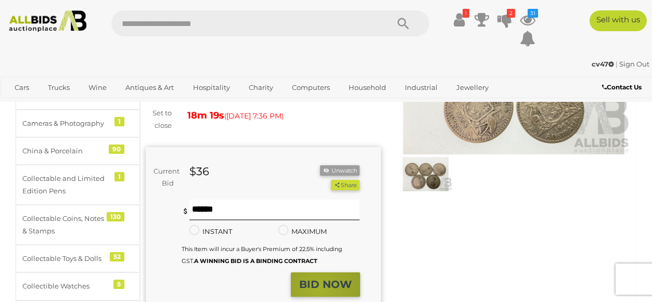
click at [320, 289] on strong "BID NOW" at bounding box center [325, 284] width 53 height 12
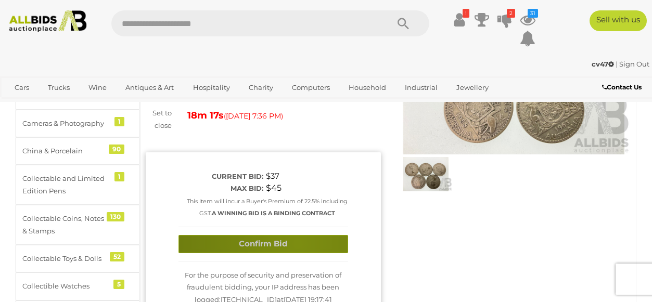
click at [297, 244] on button "Confirm Bid" at bounding box center [264, 244] width 170 height 18
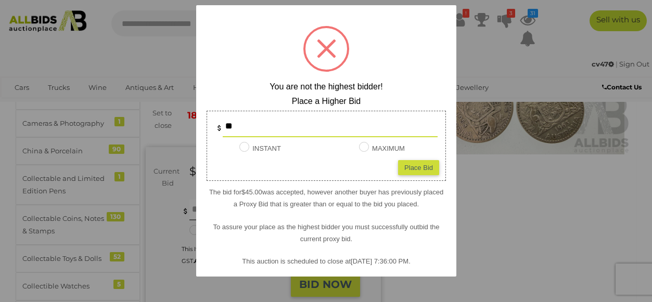
click at [472, 218] on div at bounding box center [326, 151] width 652 height 302
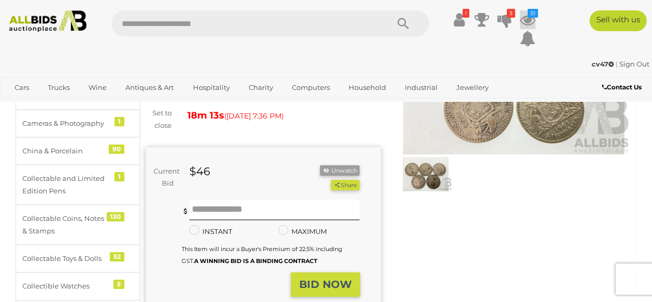
click at [528, 16] on icon "31" at bounding box center [533, 13] width 10 height 9
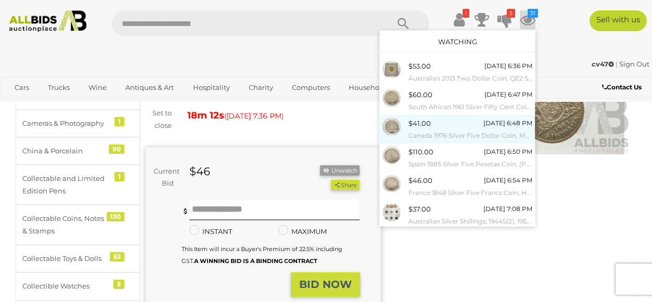
scroll to position [136, 0]
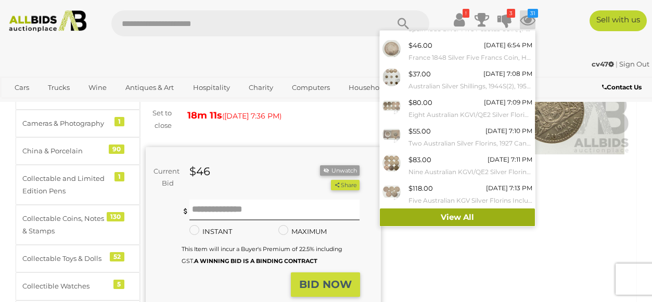
click at [441, 211] on link "View All" at bounding box center [457, 218] width 155 height 18
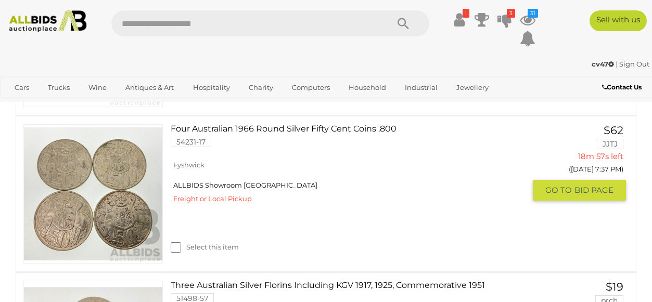
scroll to position [1454, 0]
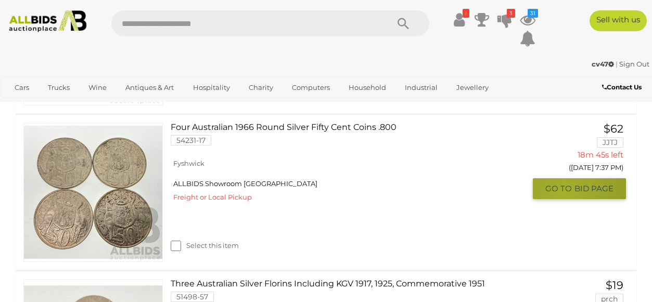
click at [564, 199] on button "GO TO BID PAGE" at bounding box center [579, 189] width 93 height 21
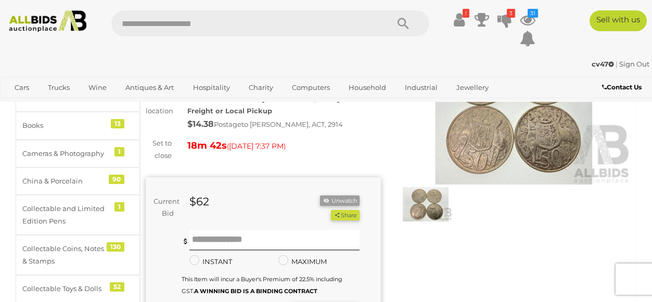
scroll to position [112, 0]
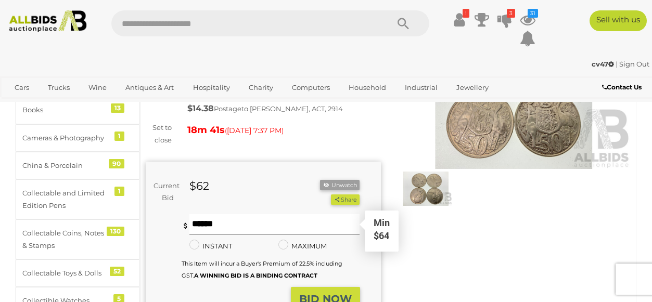
click at [295, 227] on input "text" at bounding box center [274, 224] width 171 height 21
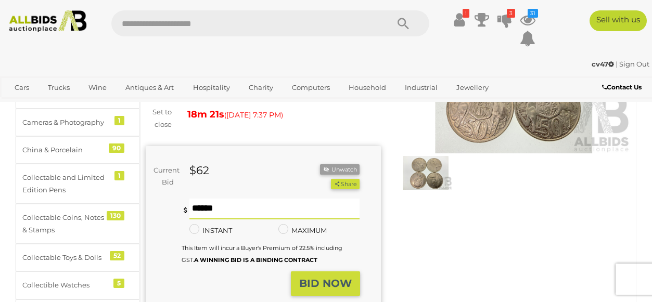
scroll to position [151, 0]
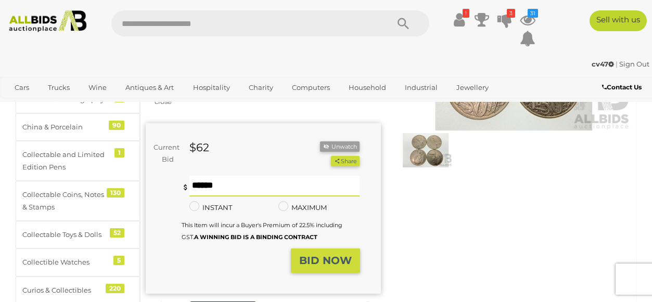
type input "**"
click at [326, 267] on button "BID NOW" at bounding box center [325, 261] width 69 height 24
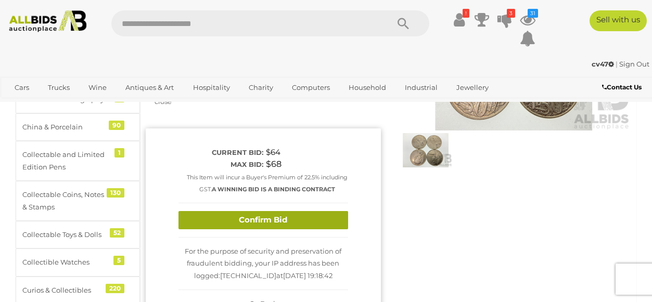
click at [333, 217] on button "Confirm Bid" at bounding box center [264, 220] width 170 height 18
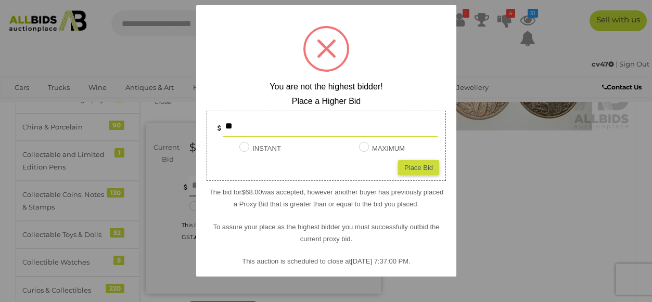
click at [496, 228] on div at bounding box center [326, 151] width 652 height 302
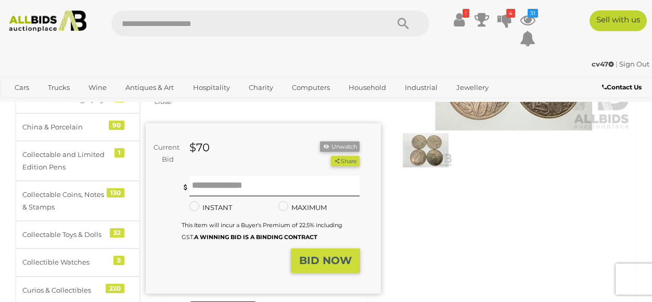
scroll to position [128, 0]
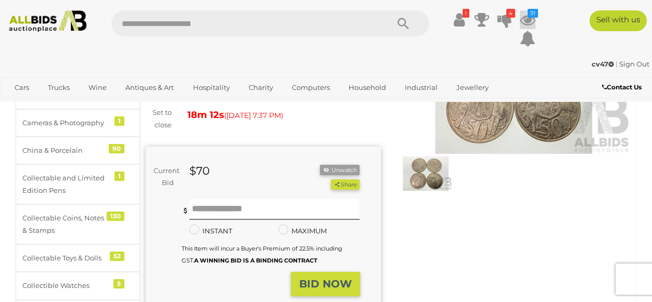
click at [533, 11] on icon "31" at bounding box center [533, 13] width 10 height 9
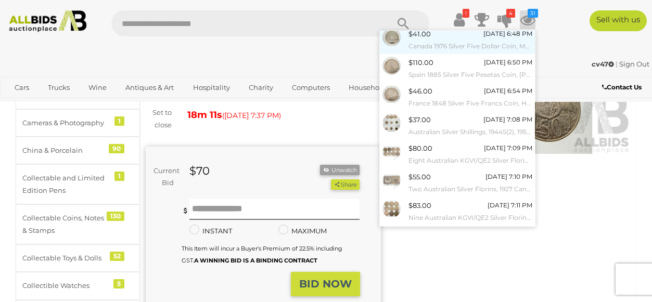
scroll to position [136, 0]
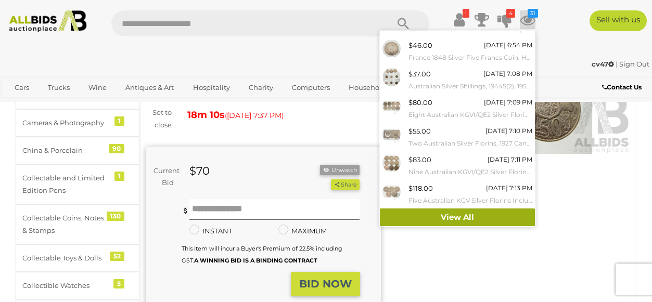
click at [472, 212] on link "View All" at bounding box center [457, 218] width 155 height 18
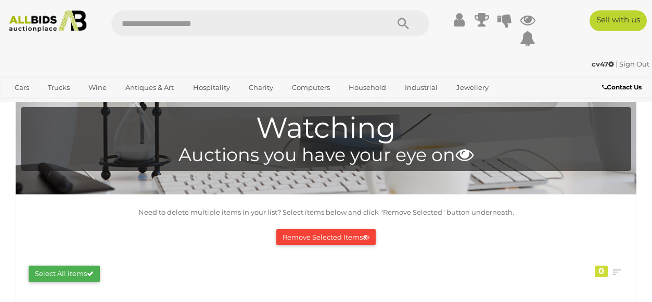
scroll to position [123, 0]
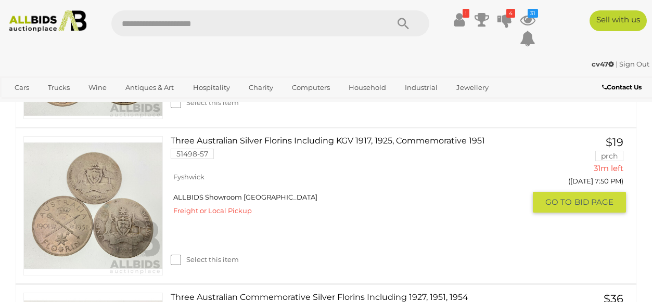
scroll to position [1600, 0]
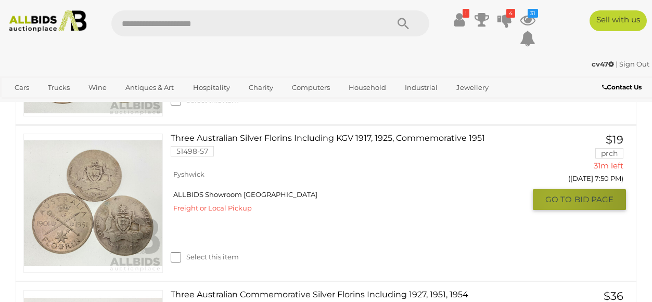
click at [555, 204] on span "GO TO" at bounding box center [559, 200] width 29 height 10
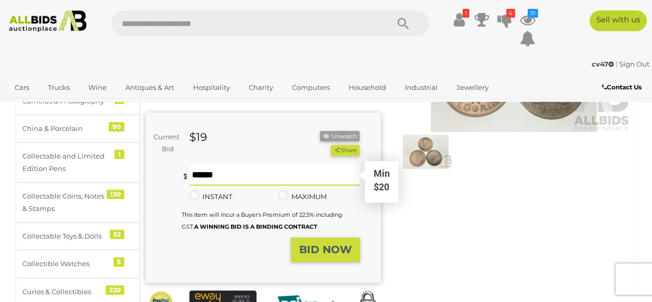
scroll to position [164, 0]
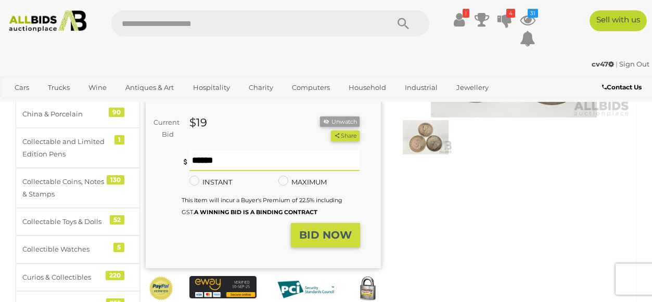
type input "**"
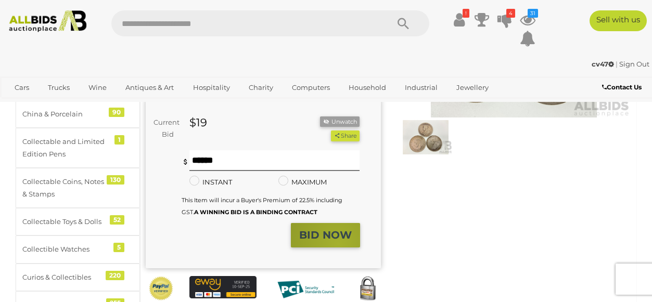
click at [339, 244] on button "BID NOW" at bounding box center [325, 235] width 69 height 24
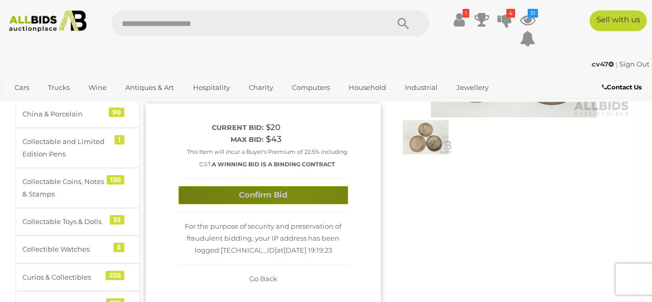
click at [294, 199] on button "Confirm Bid" at bounding box center [264, 195] width 170 height 18
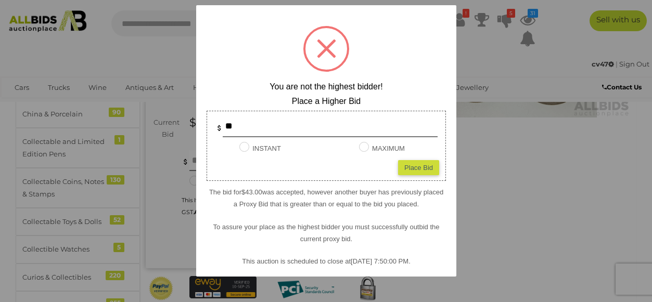
click at [584, 188] on div at bounding box center [326, 151] width 652 height 302
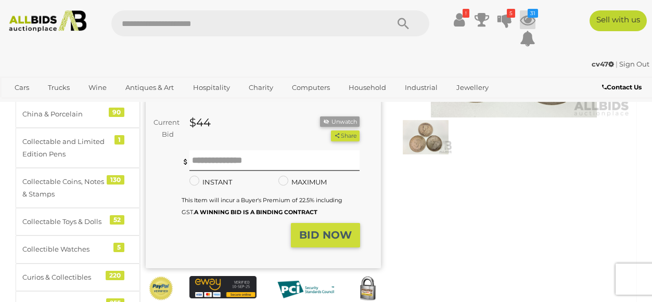
click at [529, 16] on icon "31" at bounding box center [533, 13] width 10 height 9
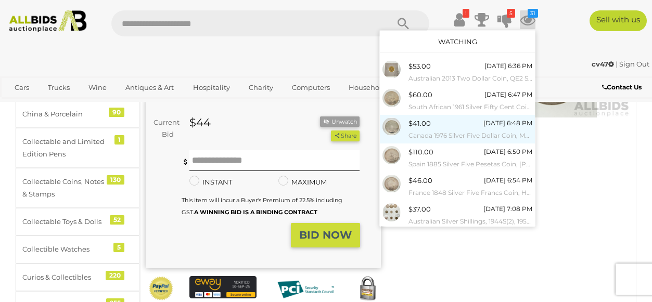
scroll to position [136, 0]
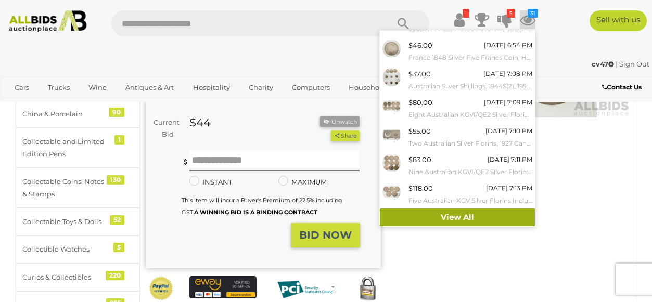
click at [455, 214] on link "View All" at bounding box center [457, 218] width 155 height 18
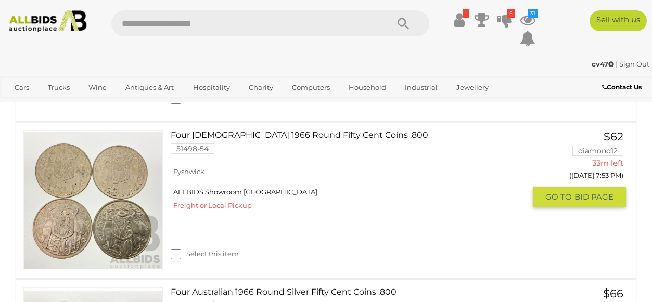
scroll to position [1917, 0]
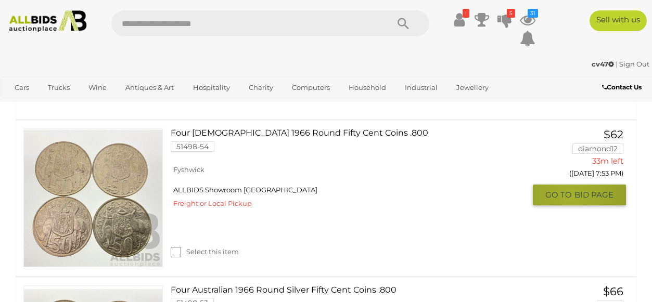
click at [571, 200] on span "GO TO" at bounding box center [559, 195] width 29 height 10
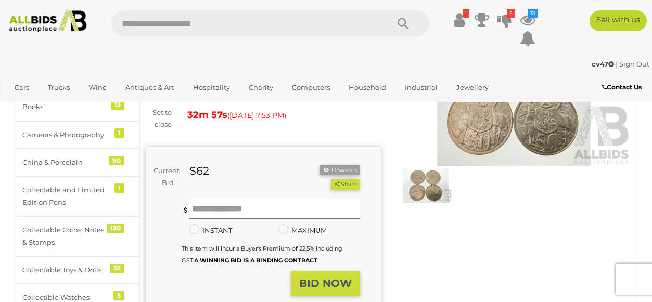
scroll to position [116, 0]
click at [225, 209] on input "text" at bounding box center [274, 209] width 171 height 21
type input "**"
click at [319, 289] on strong "BID NOW" at bounding box center [325, 283] width 53 height 12
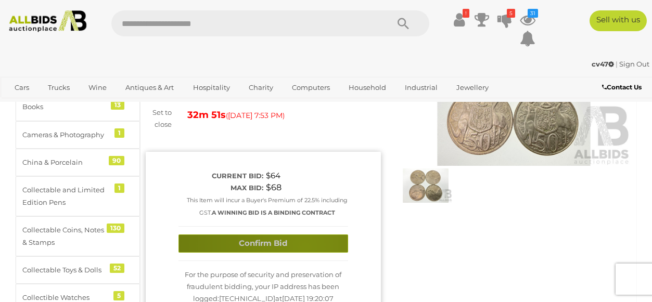
click at [304, 247] on button "Confirm Bid" at bounding box center [264, 244] width 170 height 18
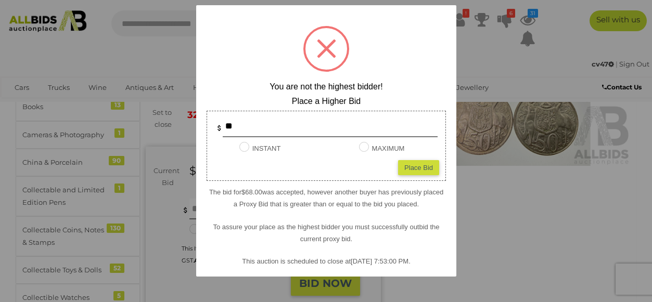
click at [475, 251] on div at bounding box center [326, 151] width 652 height 302
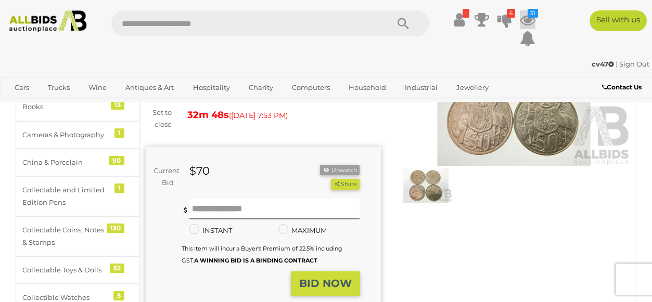
click at [531, 20] on icon at bounding box center [528, 19] width 16 height 19
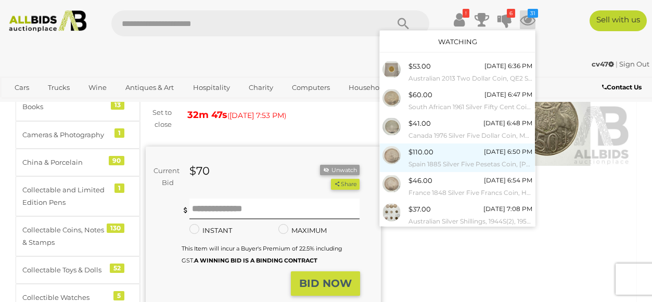
scroll to position [136, 0]
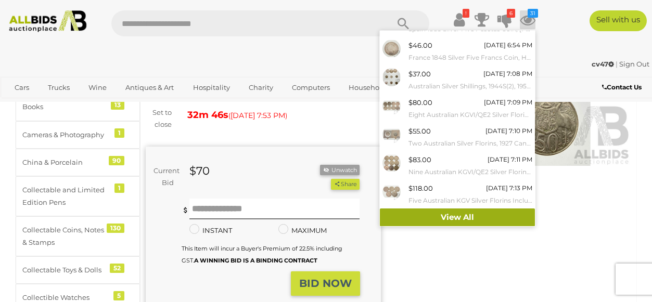
click at [410, 214] on link "View All" at bounding box center [457, 218] width 155 height 18
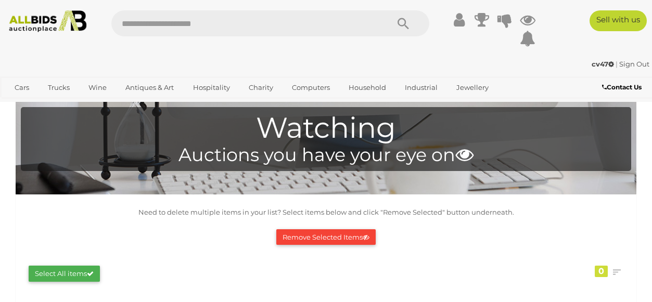
scroll to position [61, 0]
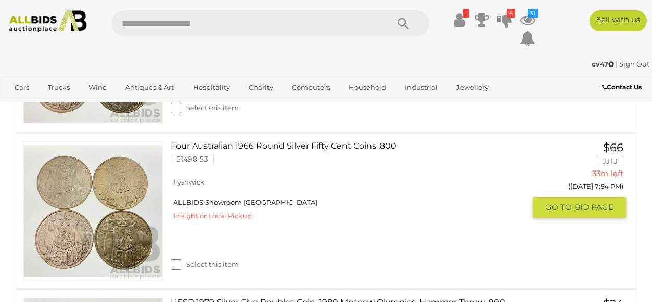
scroll to position [2065, 0]
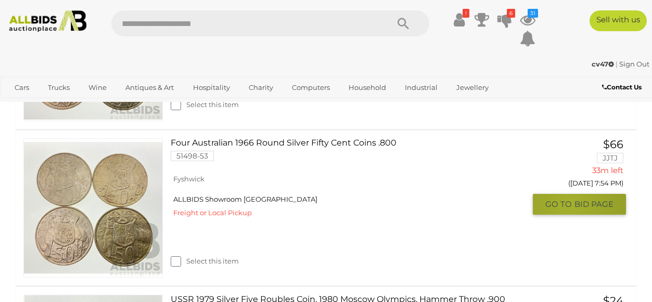
click at [569, 210] on span "GO TO" at bounding box center [559, 204] width 29 height 10
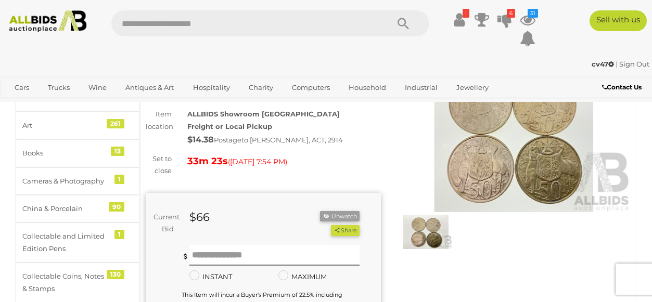
scroll to position [117, 0]
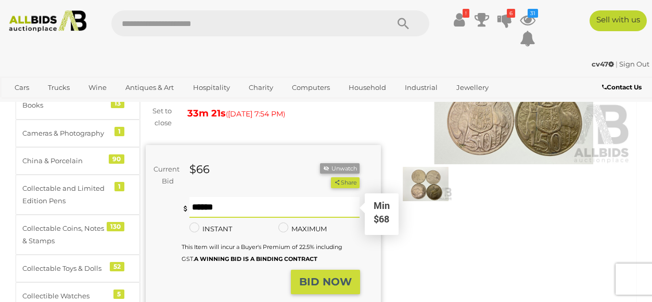
click at [225, 209] on input "text" at bounding box center [274, 207] width 171 height 21
type input "**"
click at [326, 282] on strong "BID NOW" at bounding box center [325, 282] width 53 height 12
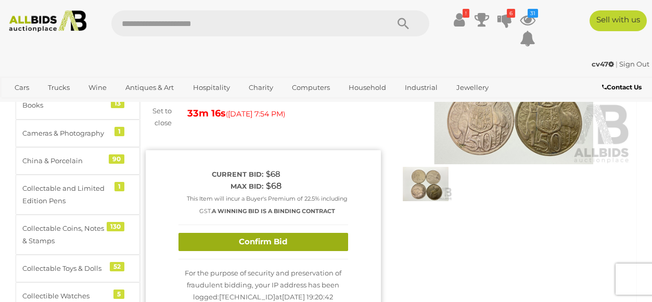
click at [291, 246] on button "Confirm Bid" at bounding box center [264, 242] width 170 height 18
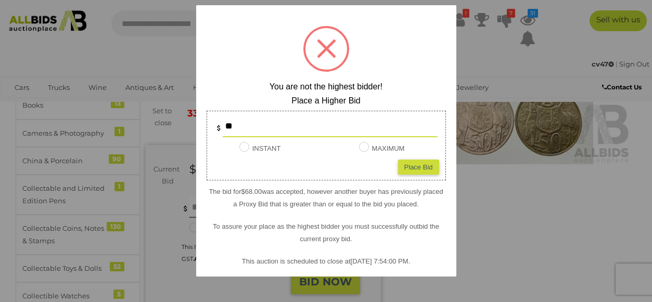
click at [499, 220] on div at bounding box center [326, 151] width 652 height 302
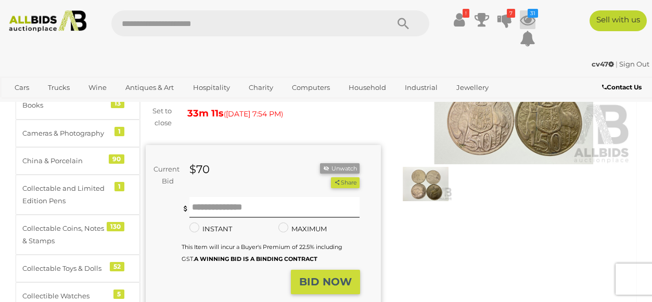
click at [531, 17] on icon "31" at bounding box center [533, 13] width 10 height 9
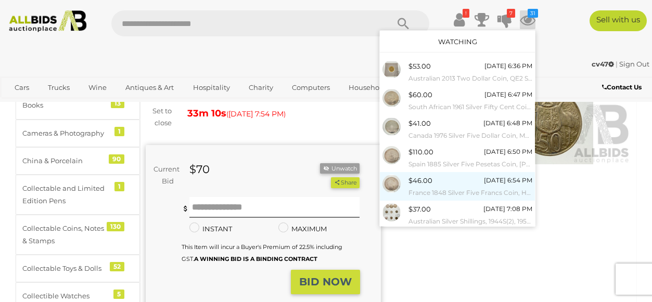
scroll to position [136, 0]
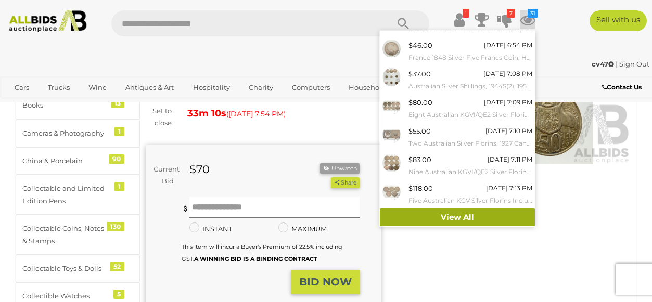
click at [424, 218] on link "View All" at bounding box center [457, 218] width 155 height 18
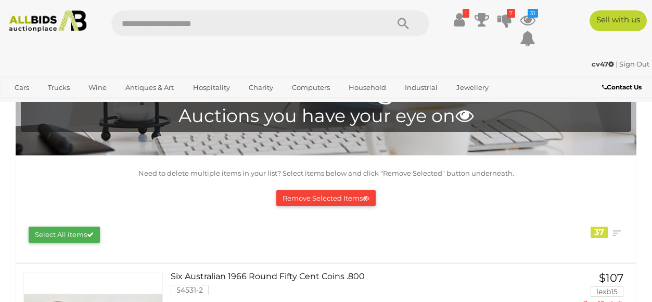
scroll to position [5, 0]
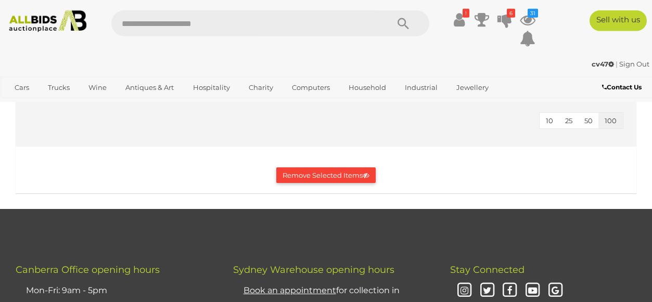
scroll to position [6037, 0]
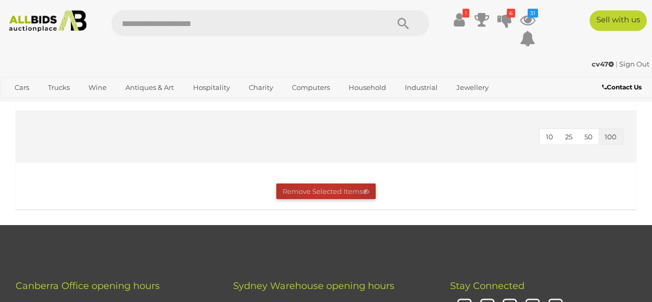
click at [323, 184] on button "Remove Selected Items" at bounding box center [325, 192] width 99 height 16
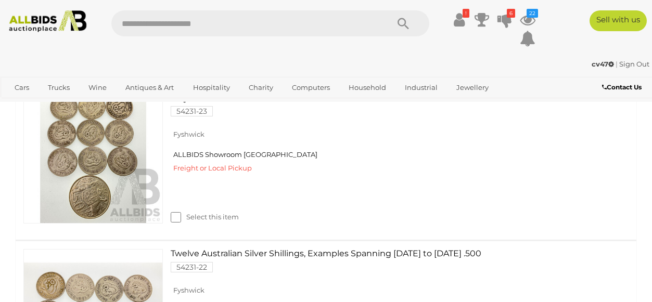
scroll to position [0, 0]
